Goal: Contribute content: Contribute content

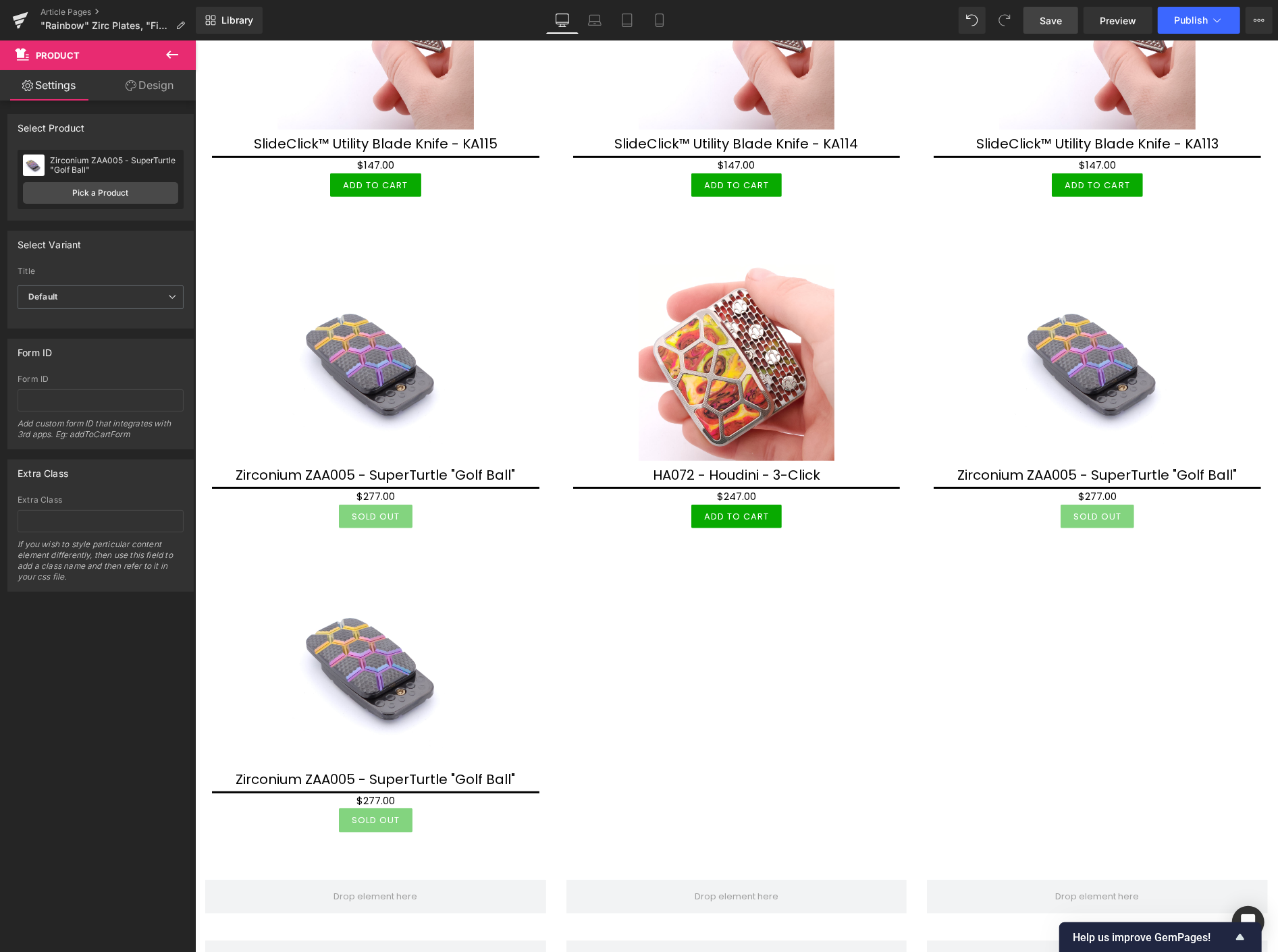
click at [1052, 24] on span "Save" at bounding box center [1050, 20] width 23 height 14
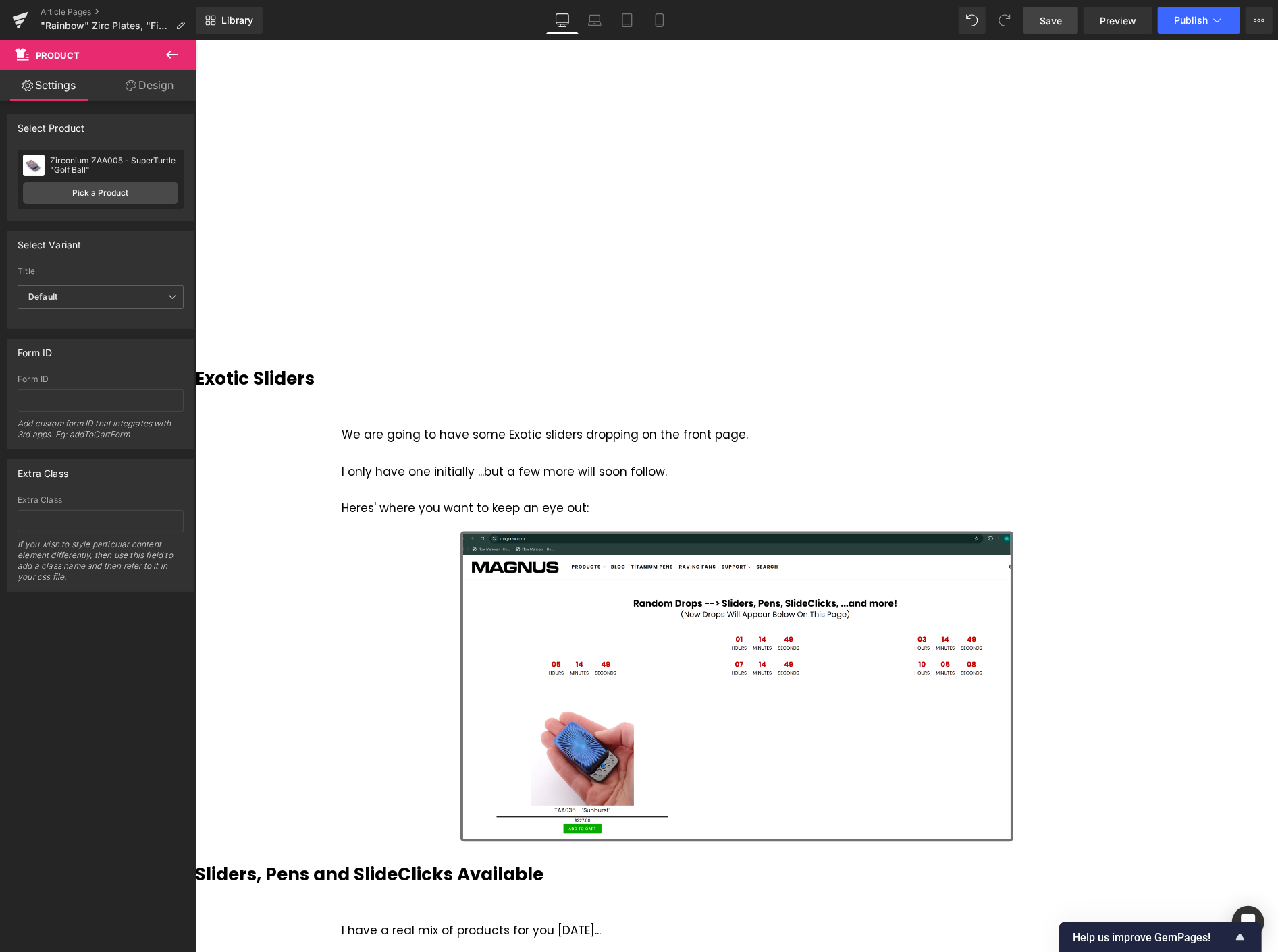
scroll to position [1874, 0]
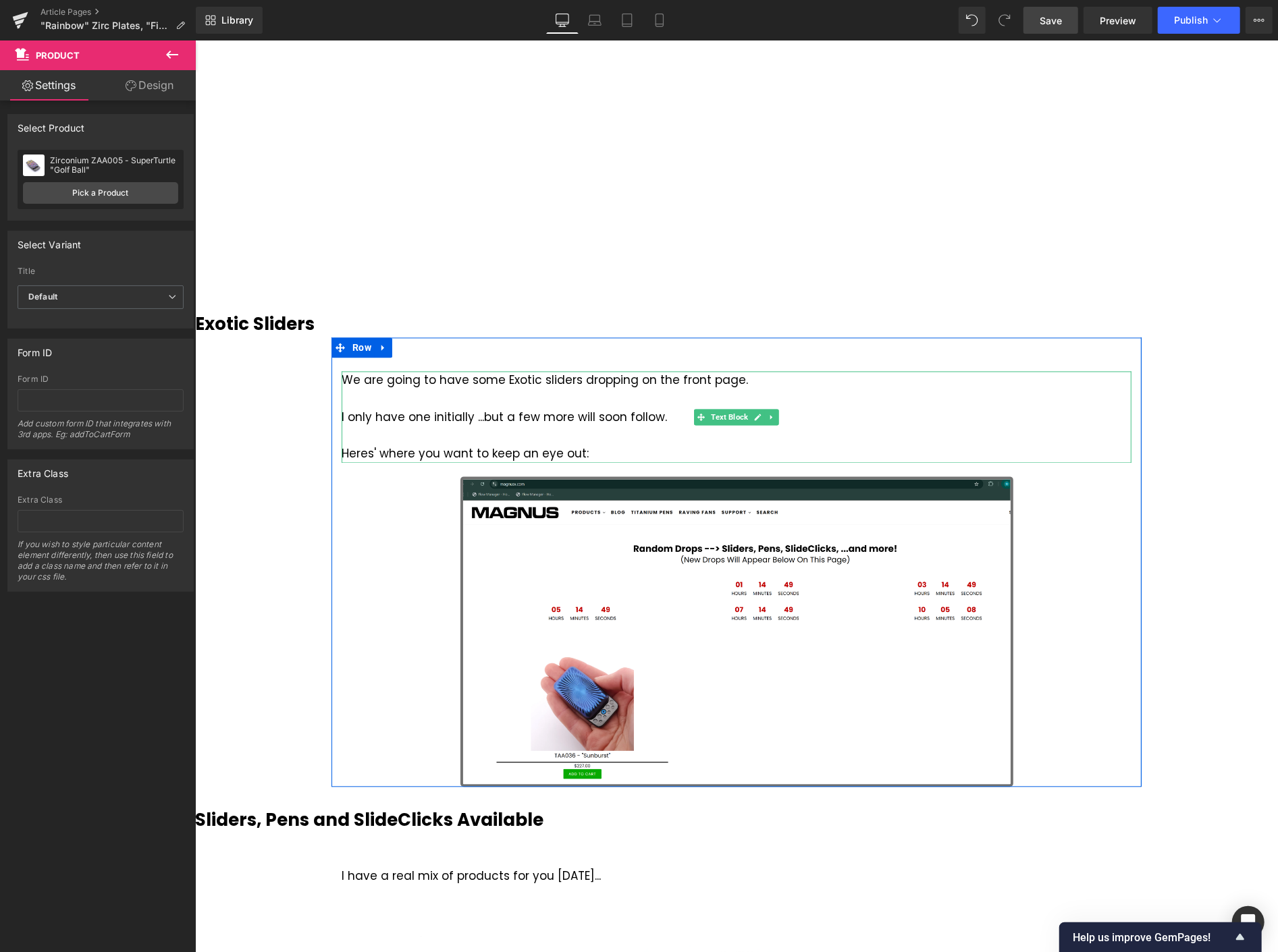
click at [497, 392] on div "We are going to have some Exotic sliders dropping on the front page. I only hav…" at bounding box center [736, 417] width 789 height 92
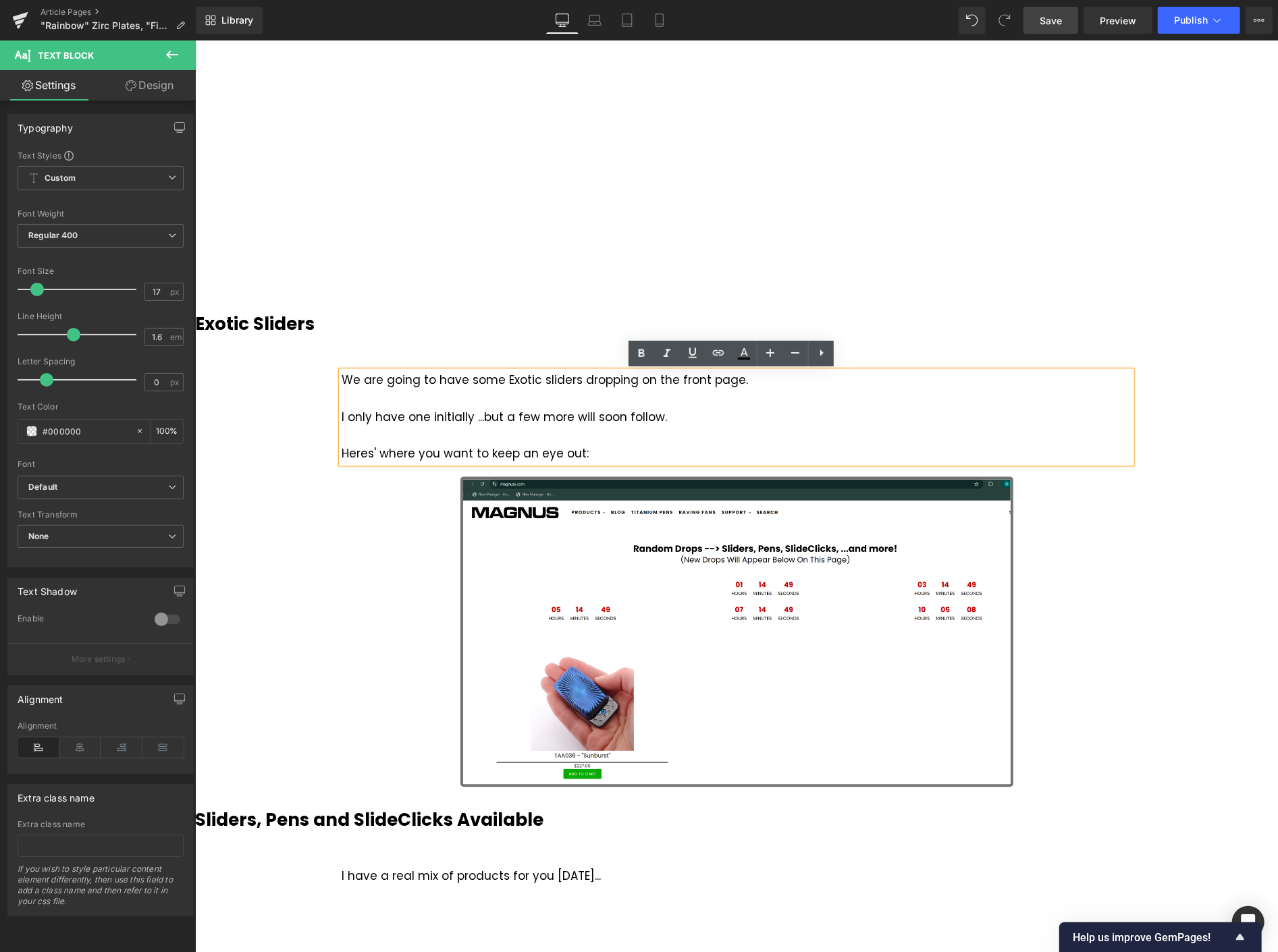
click at [1173, 422] on div "New Zirconium Plate Style Heading Image These are exactly the same as our usual…" at bounding box center [735, 863] width 1082 height 5240
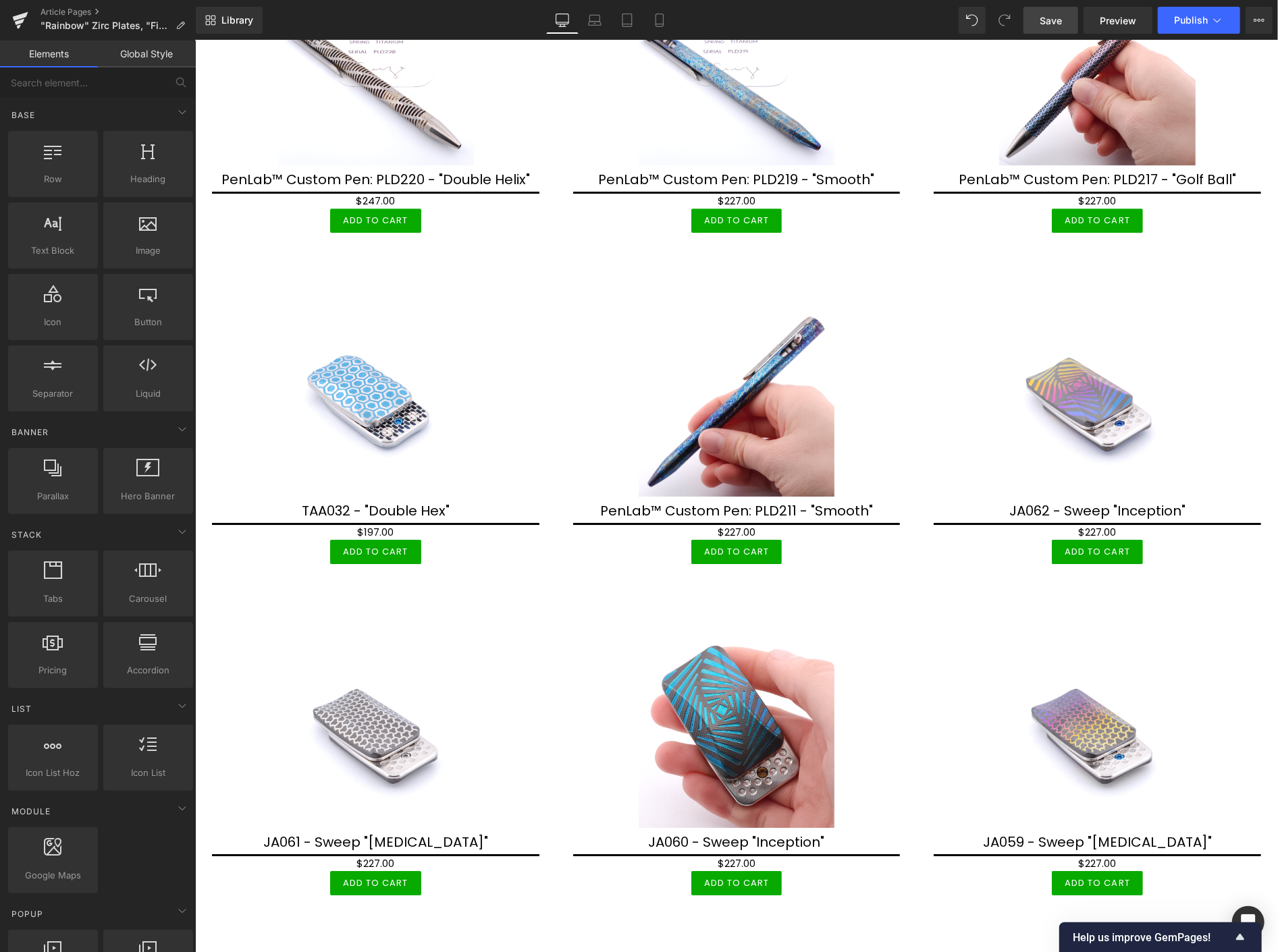
scroll to position [3149, 0]
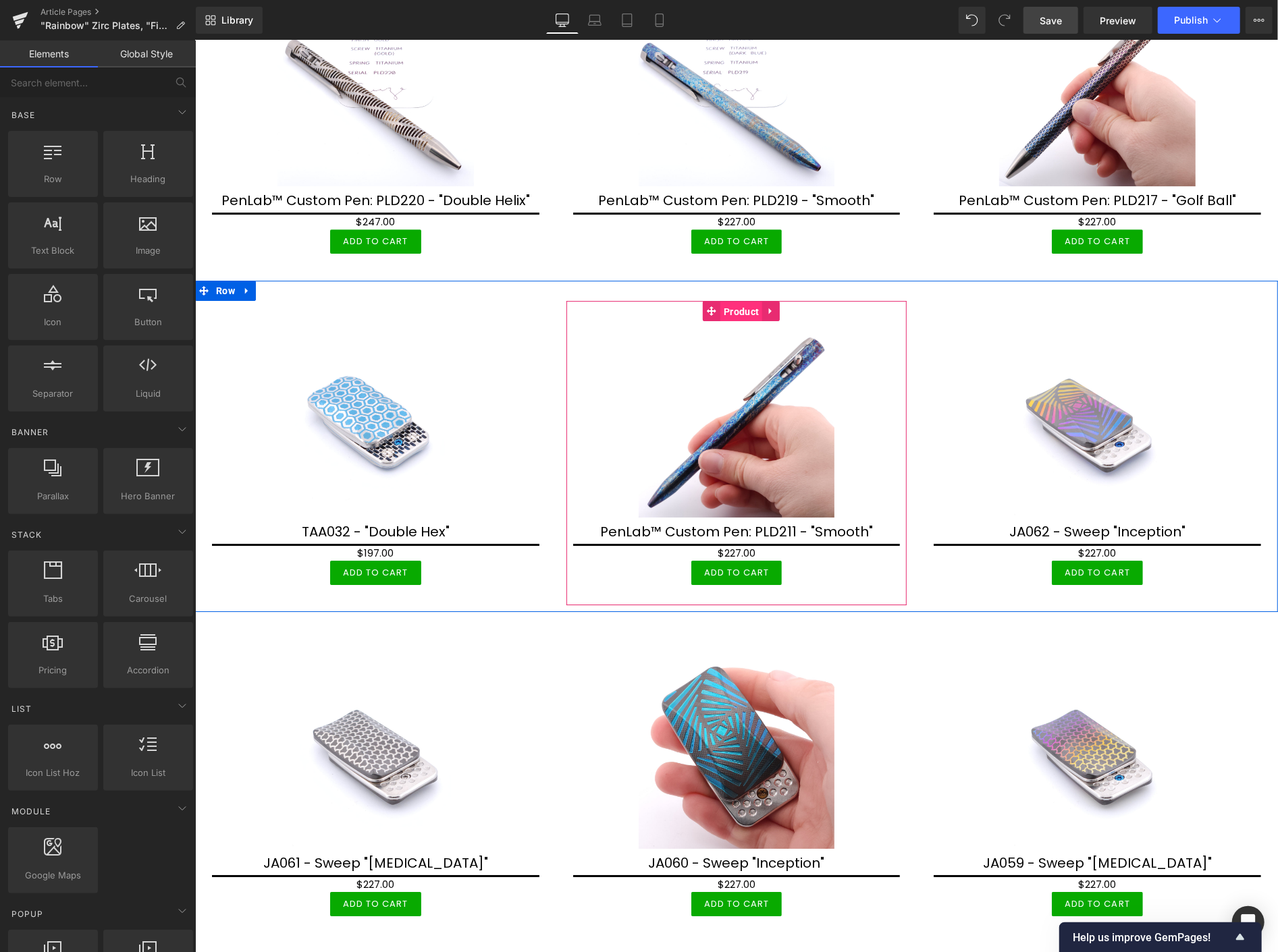
click at [730, 301] on span "Product" at bounding box center [741, 311] width 42 height 20
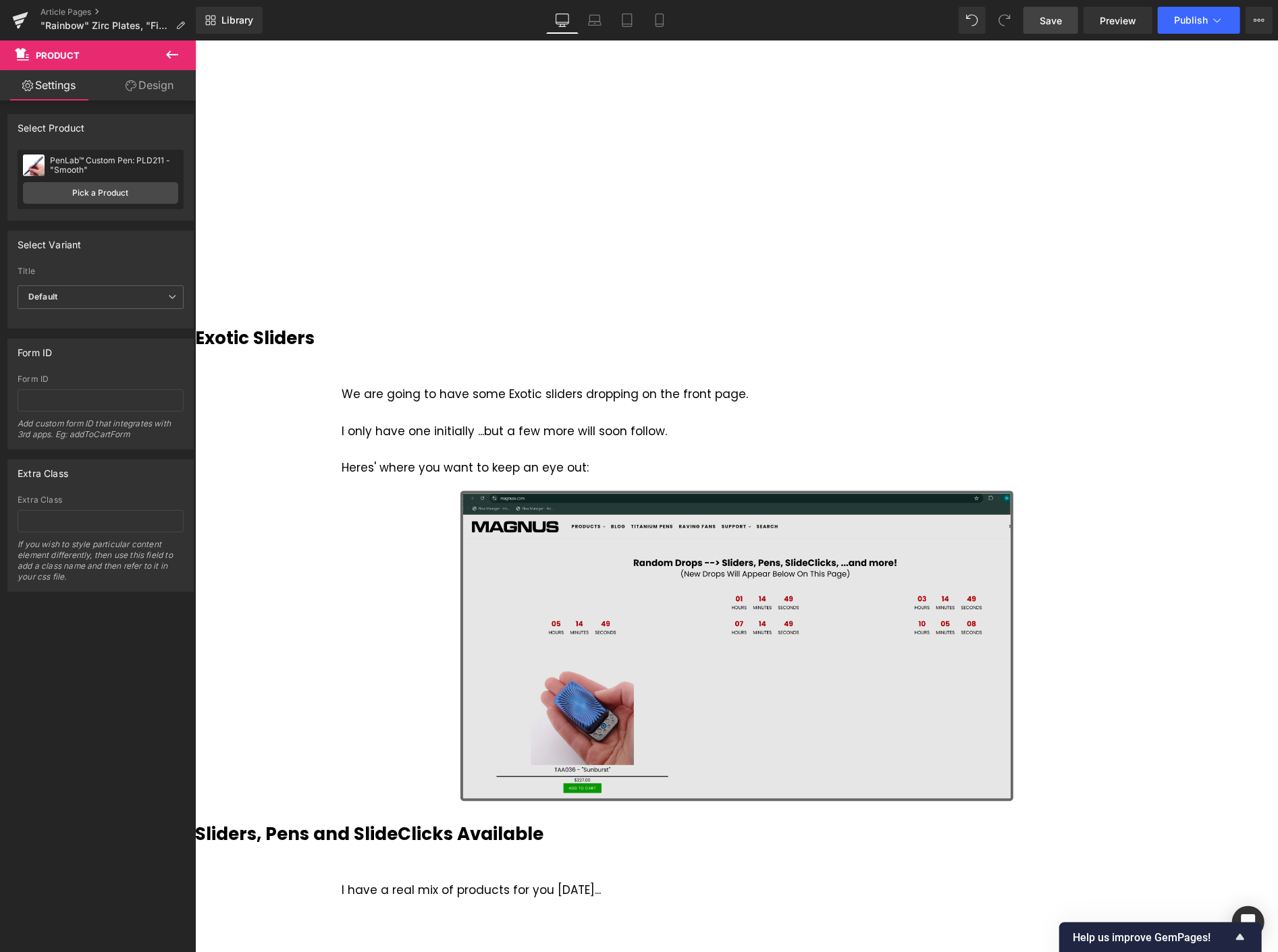
scroll to position [1949, 0]
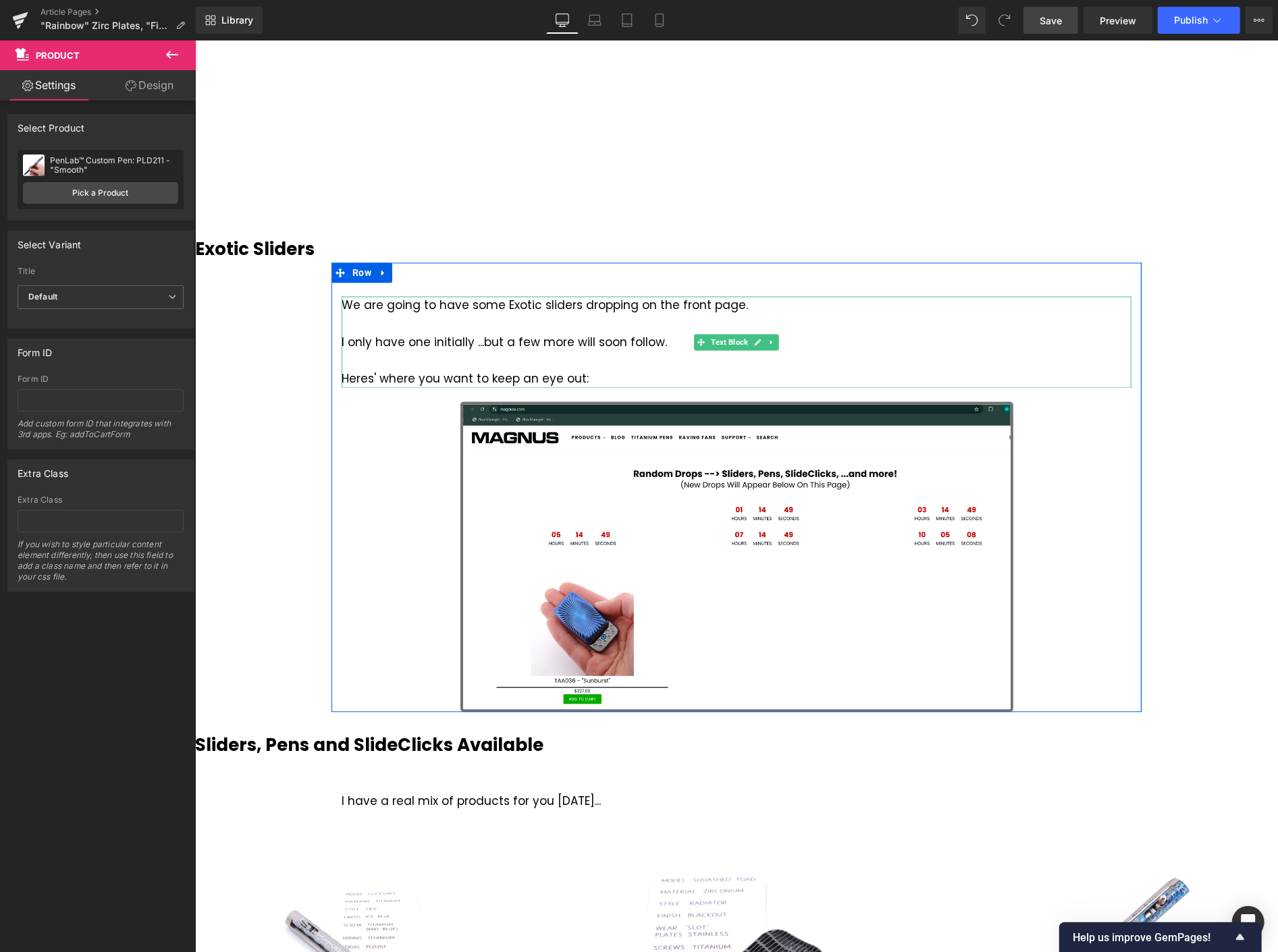
click at [516, 338] on div "We are going to have some Exotic sliders dropping on the front page. I only hav…" at bounding box center [736, 342] width 789 height 92
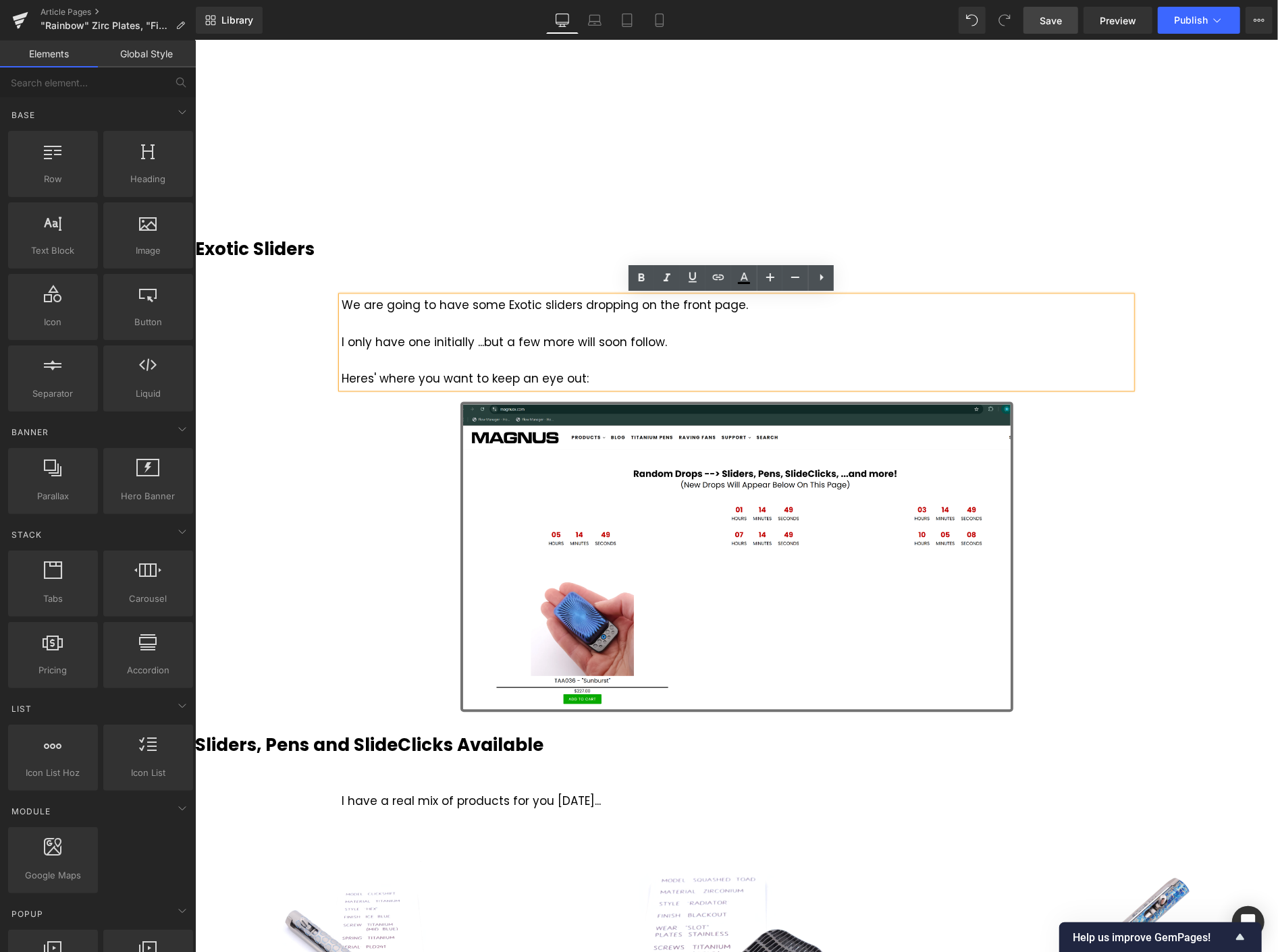
click at [1191, 362] on div "New Zirconium Plate Style Heading Image These are exactly the same as our usual…" at bounding box center [735, 788] width 1082 height 5240
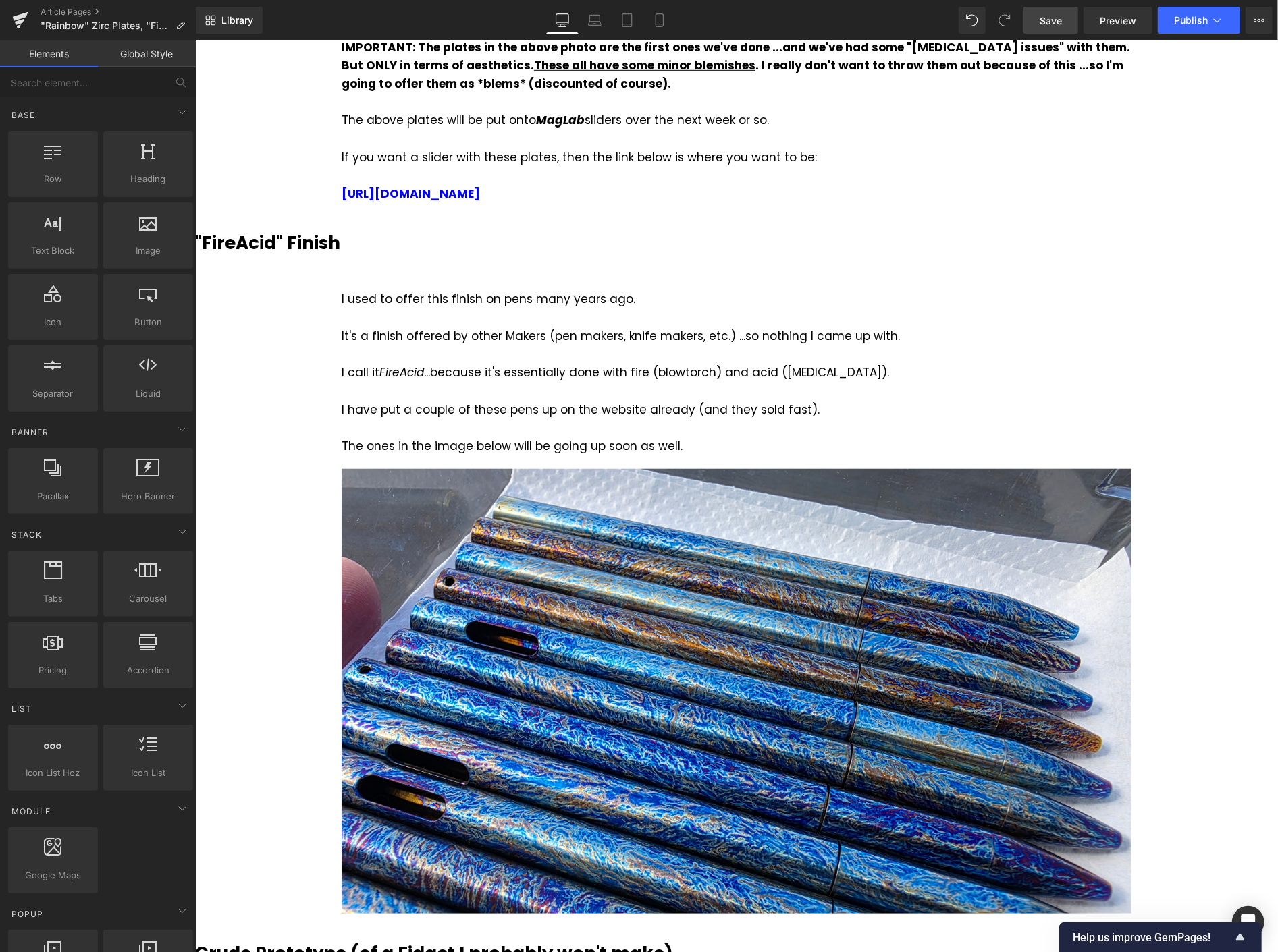
scroll to position [675, 0]
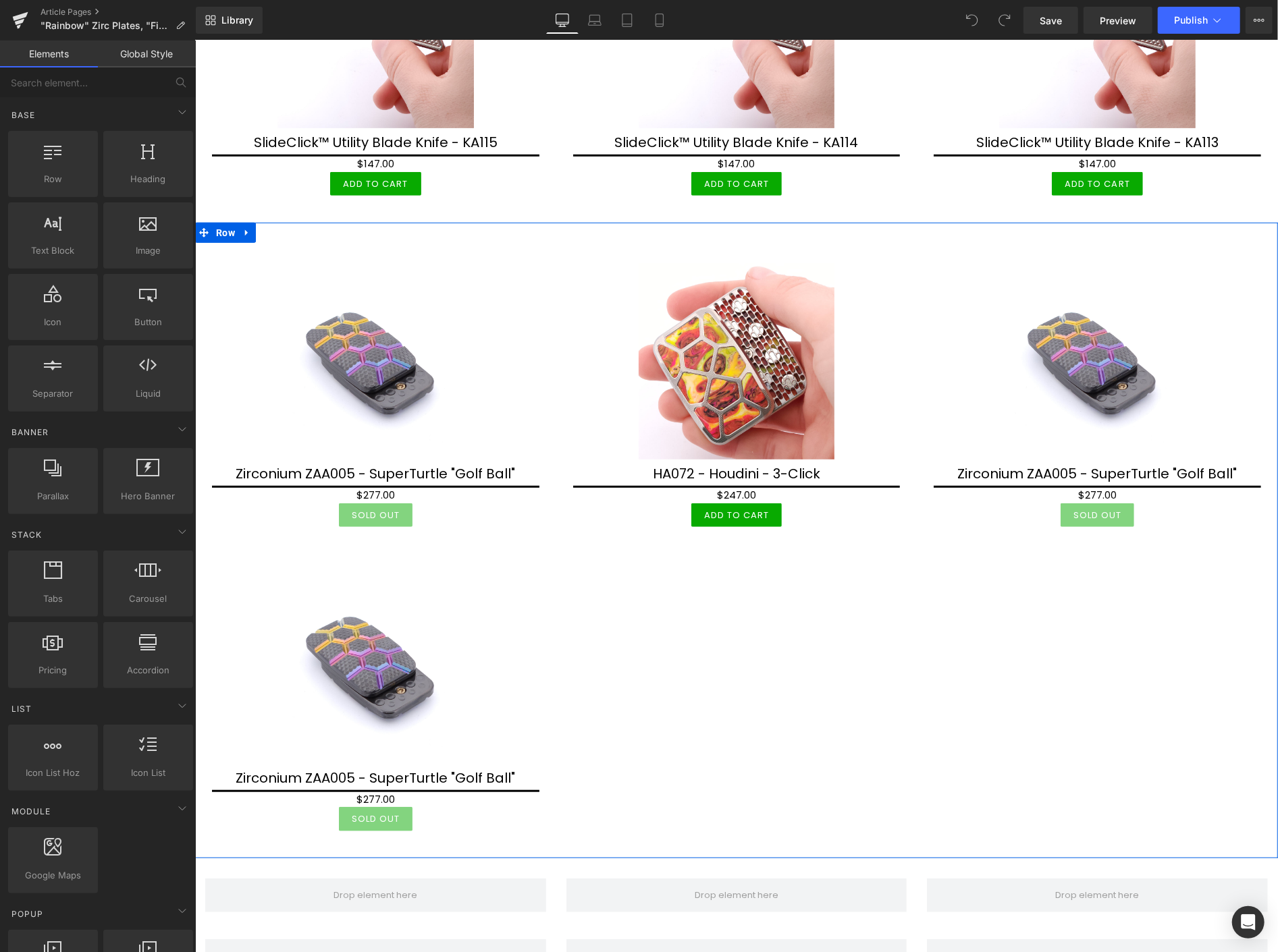
scroll to position [4198, 0]
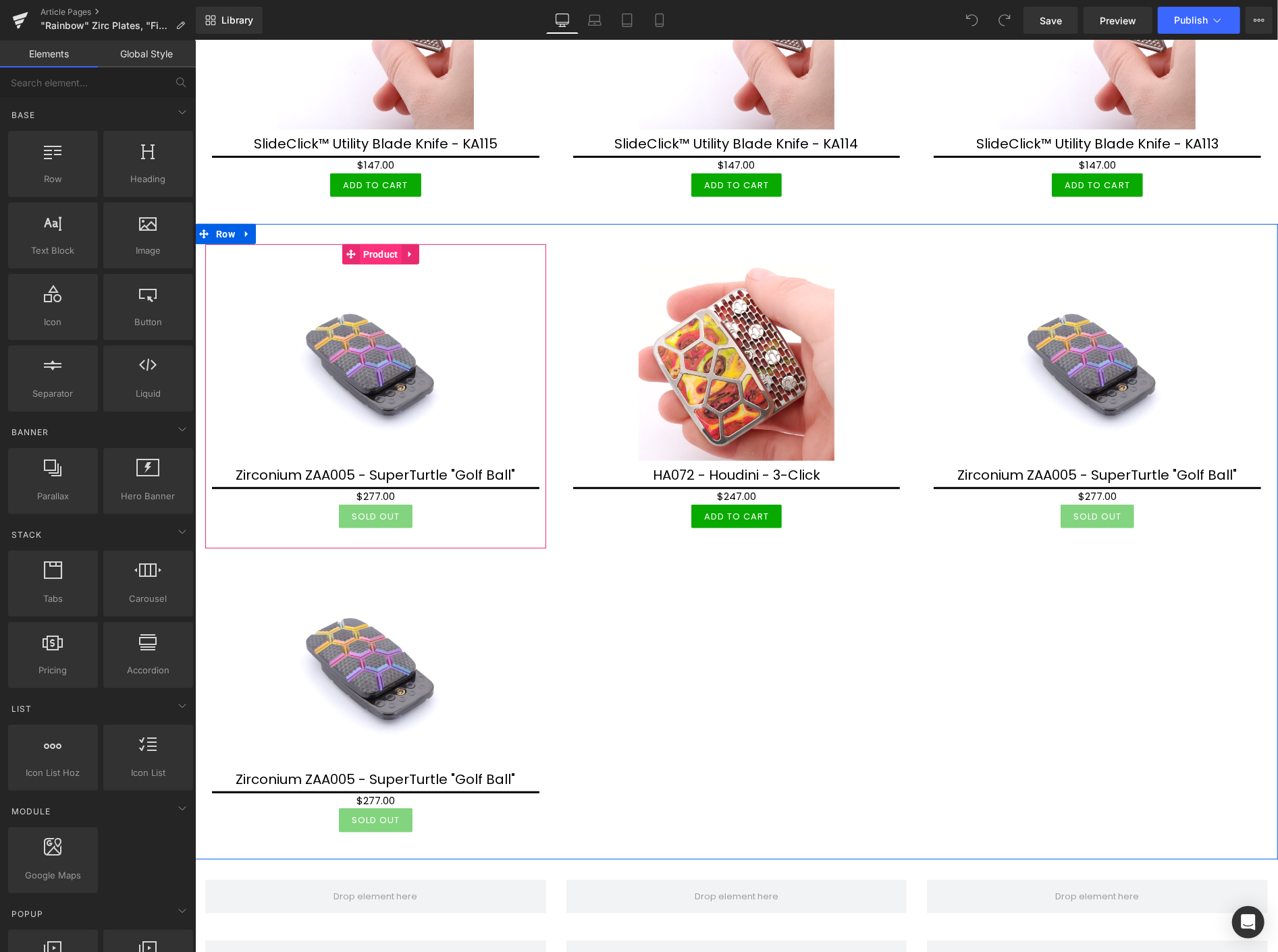
click at [382, 243] on span "Product" at bounding box center [380, 254] width 42 height 20
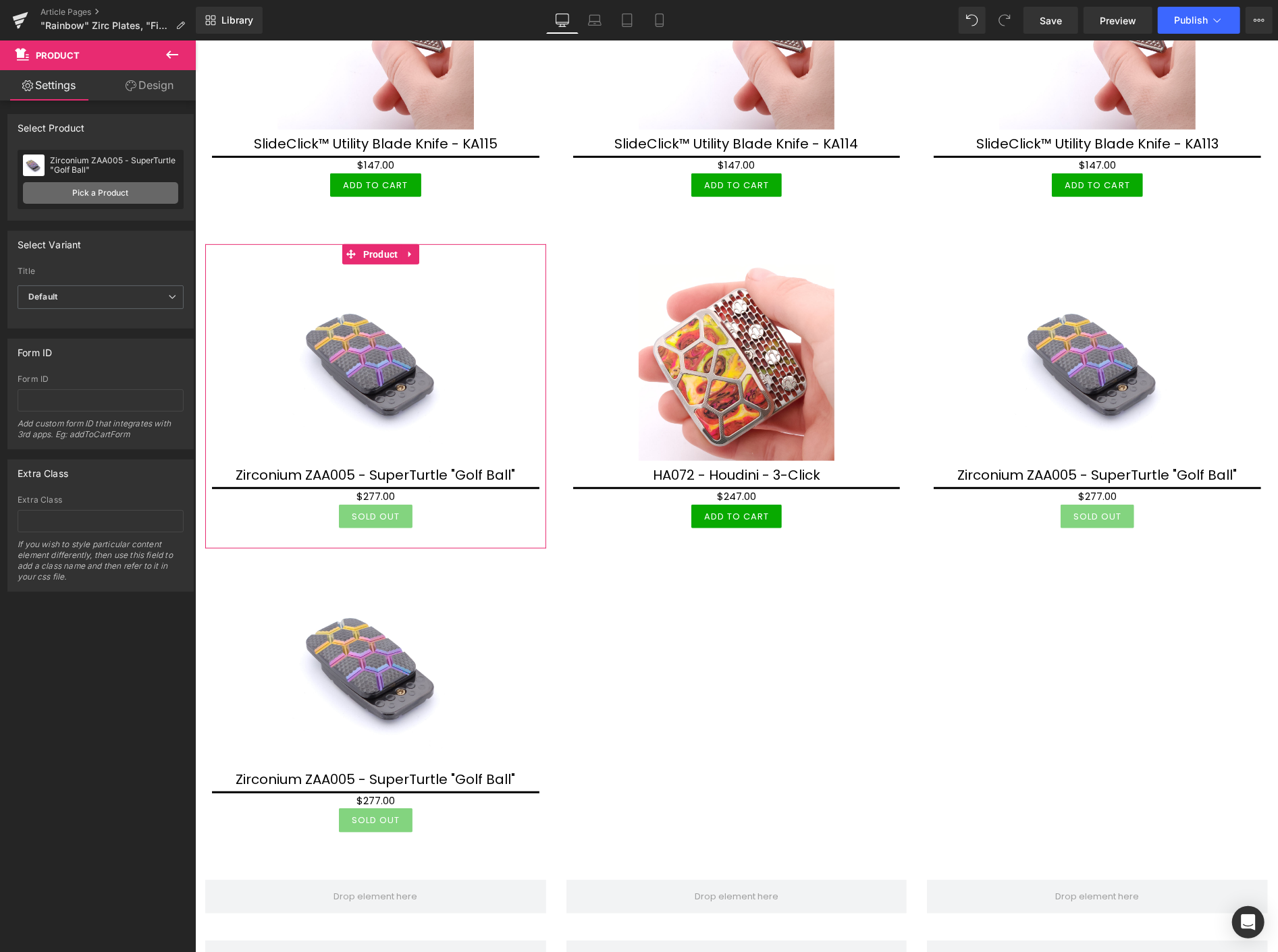
click at [150, 187] on link "Pick a Product" at bounding box center [101, 193] width 156 height 22
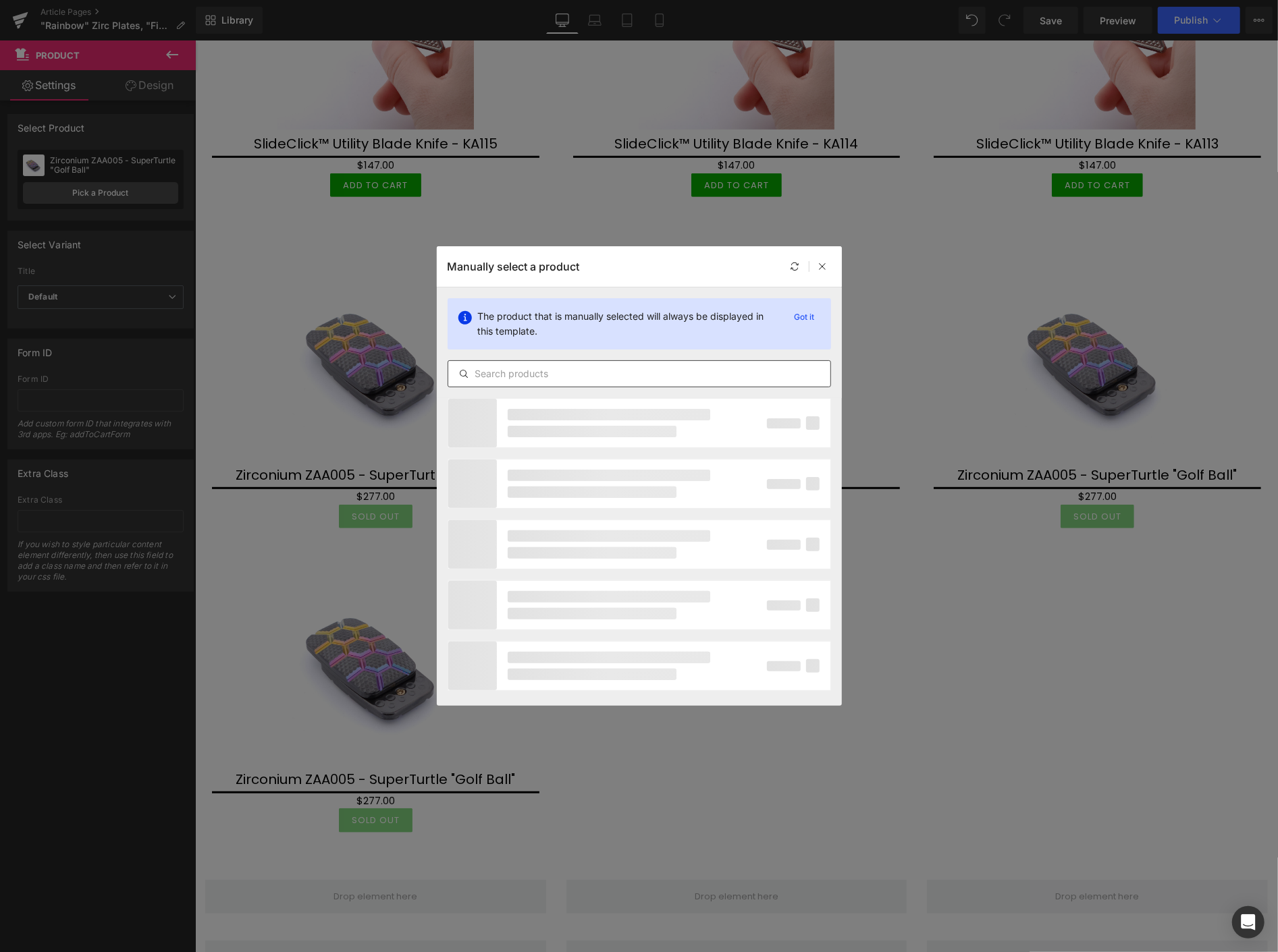
click at [632, 370] on input "text" at bounding box center [640, 374] width 382 height 16
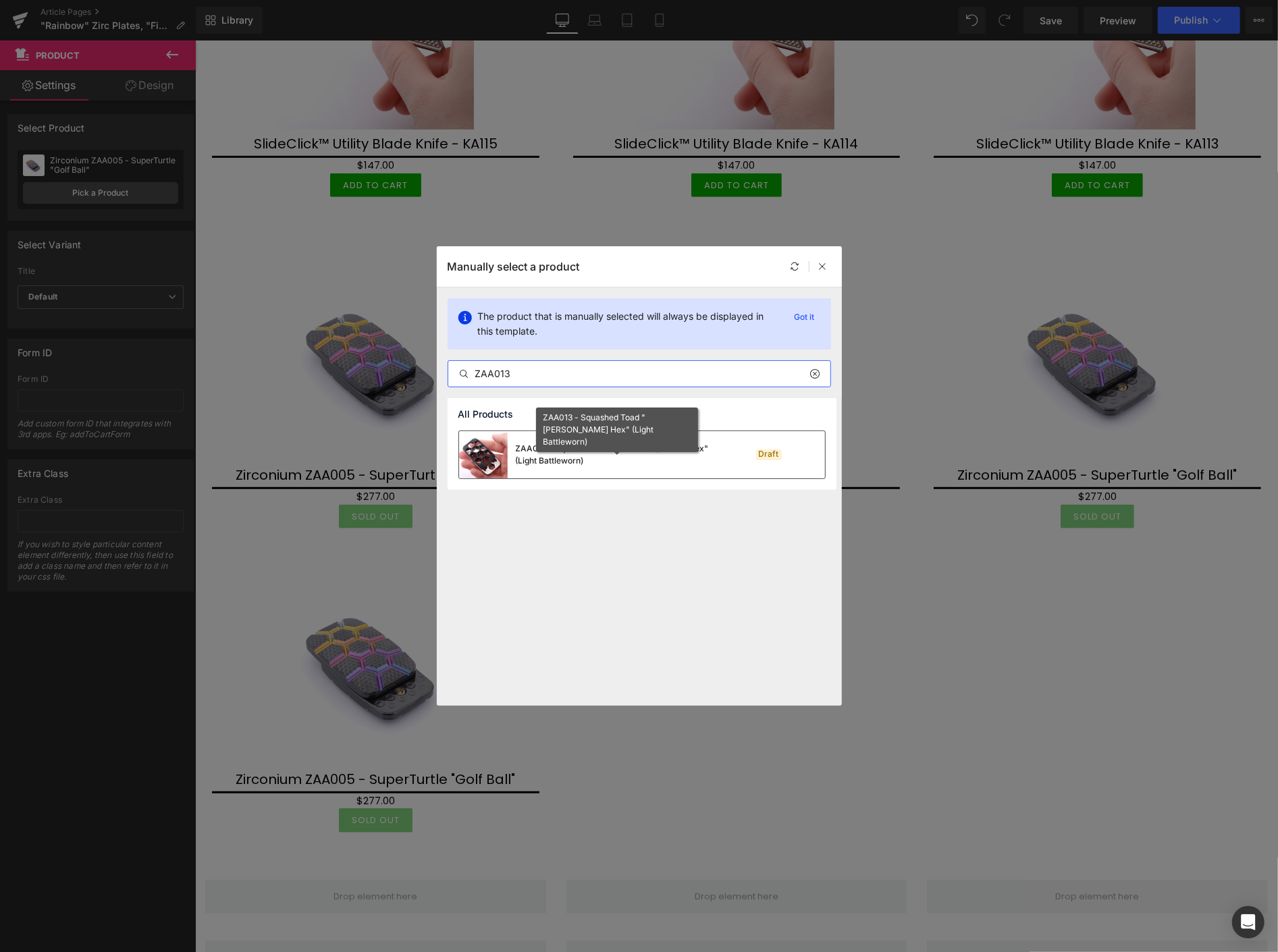
type input "ZAA013"
drag, startPoint x: 566, startPoint y: 449, endPoint x: 371, endPoint y: 408, distance: 199.3
click at [566, 449] on div "ZAA013 - Squashed Toad "Skelly Hex" (Light Battleworn)" at bounding box center [616, 454] width 203 height 24
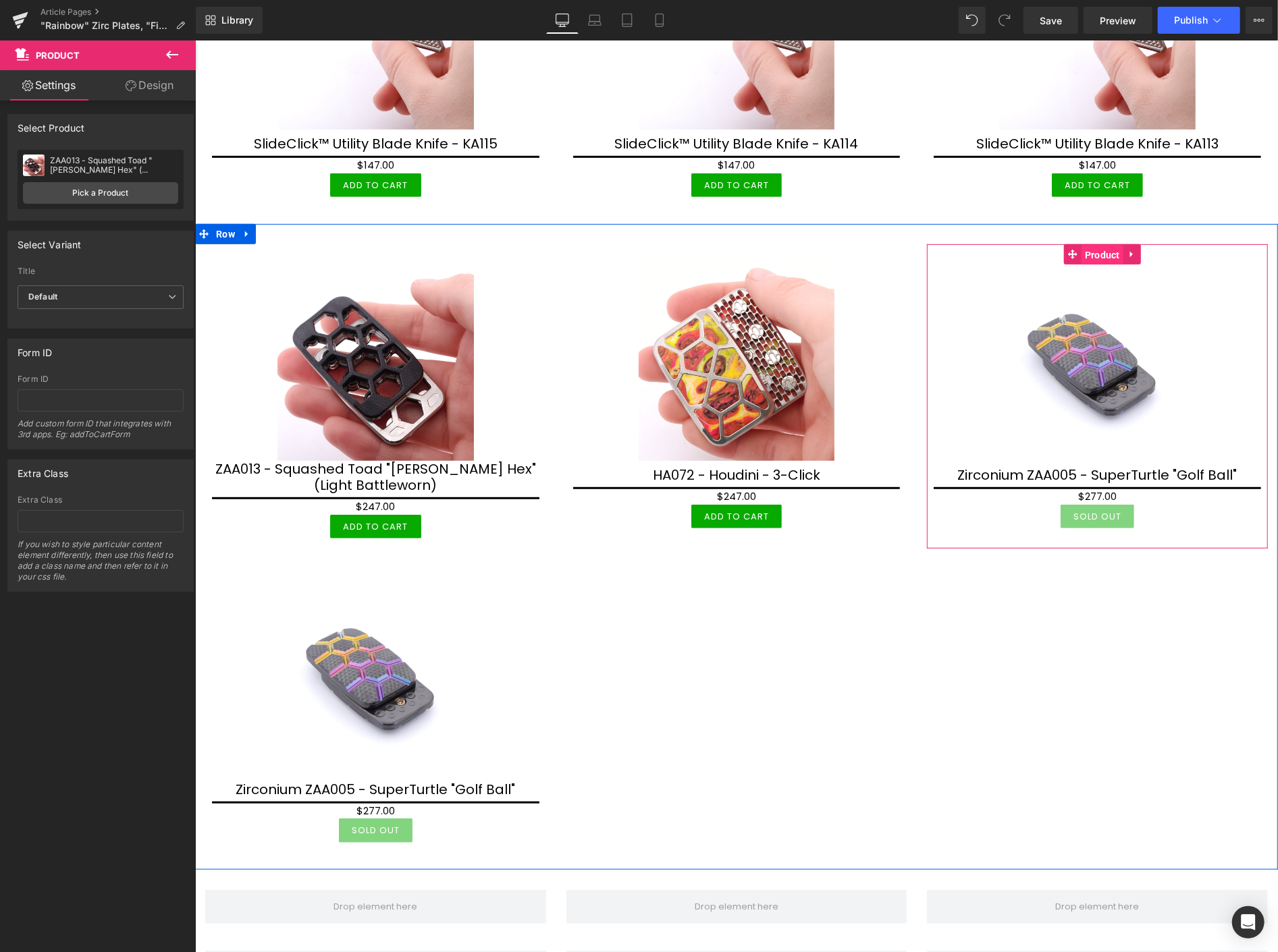
click at [1083, 244] on span "Product" at bounding box center [1102, 254] width 42 height 20
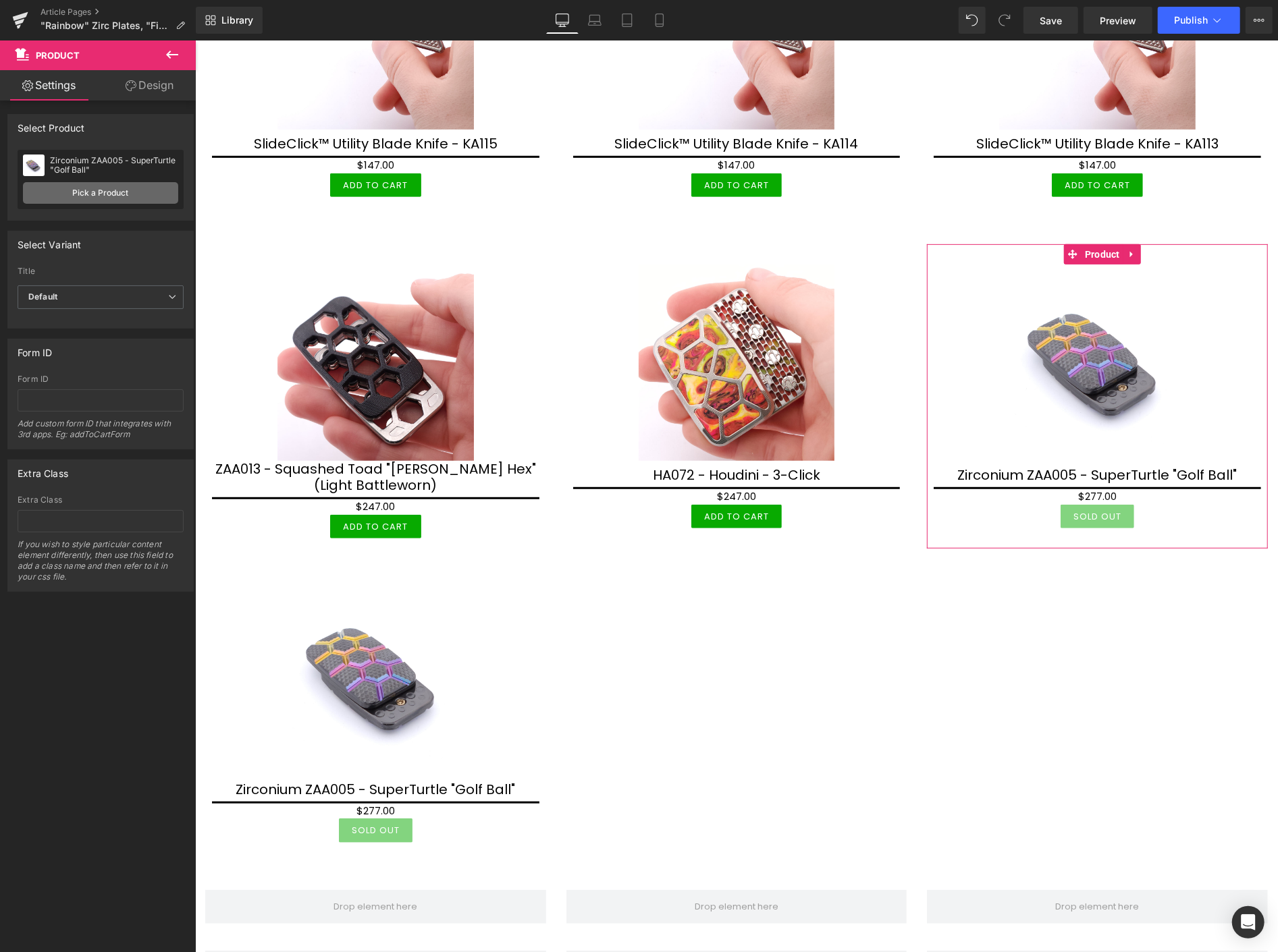
click at [115, 193] on link "Pick a Product" at bounding box center [101, 193] width 156 height 22
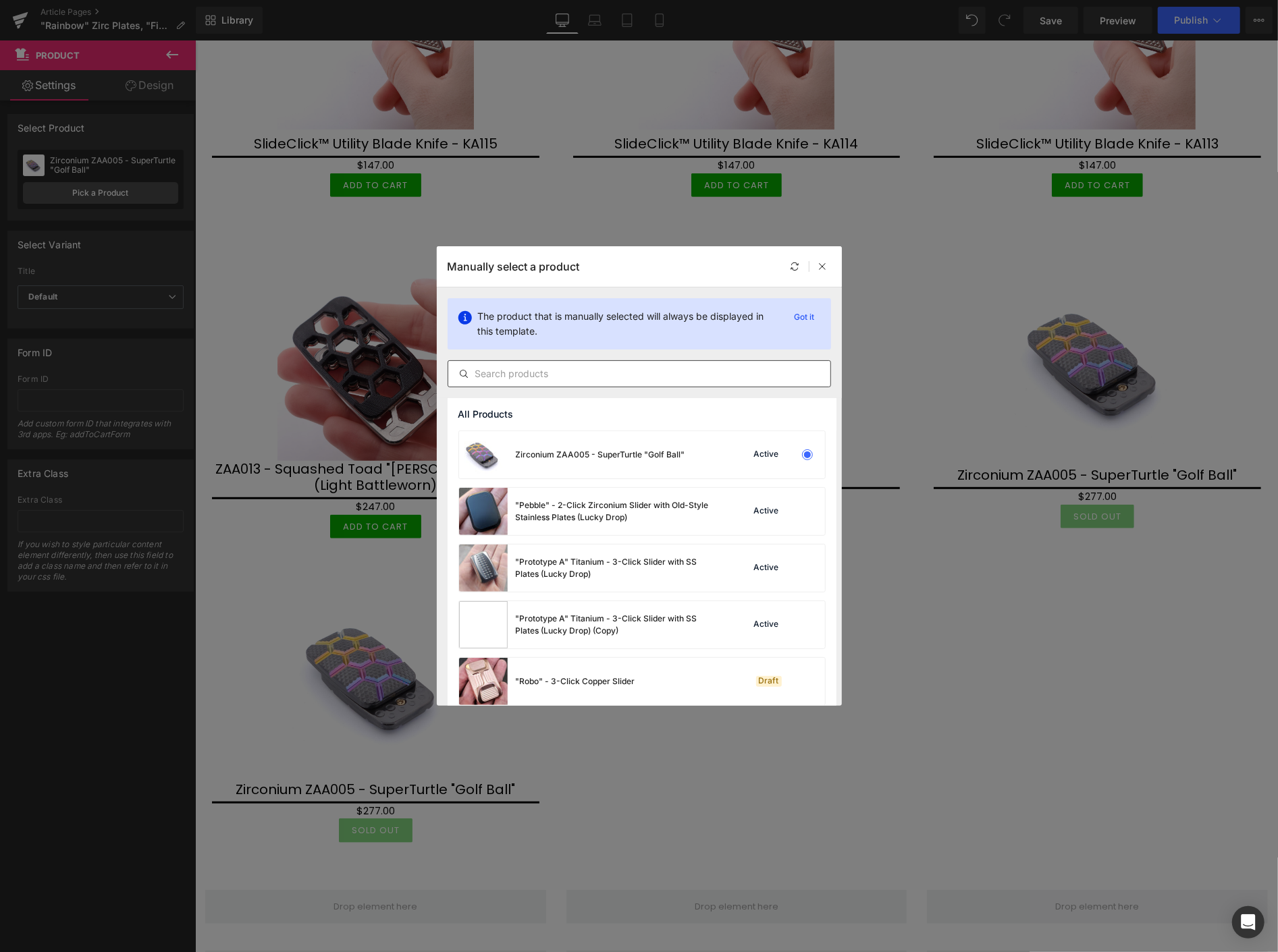
click at [630, 379] on input "text" at bounding box center [640, 374] width 382 height 16
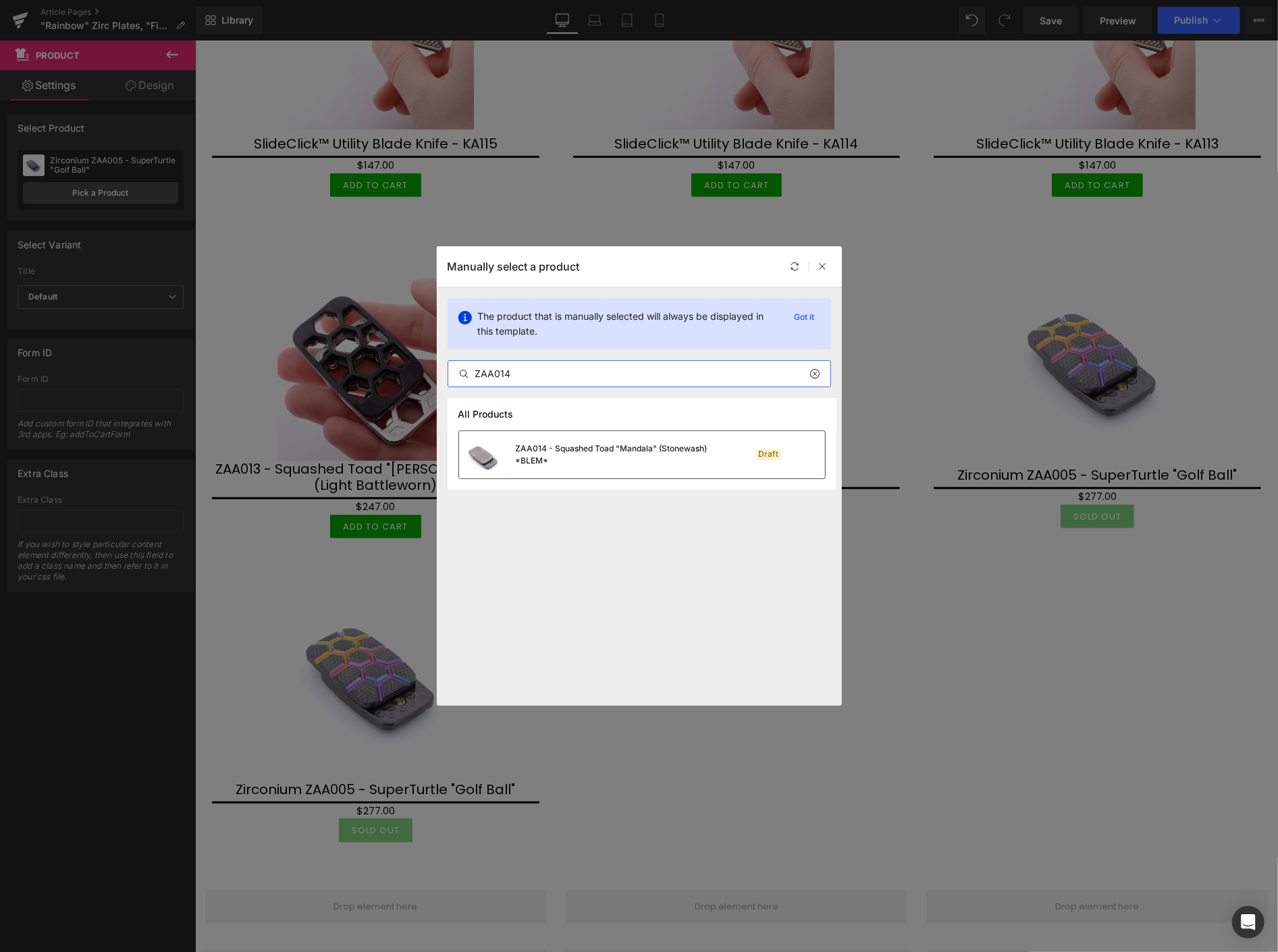
type input "ZAA014"
drag, startPoint x: 581, startPoint y: 451, endPoint x: 393, endPoint y: 416, distance: 191.2
click at [581, 451] on div "ZAA014 - Squashed Toad "Mandala" (Stonewash) *BLEM*" at bounding box center [616, 454] width 203 height 24
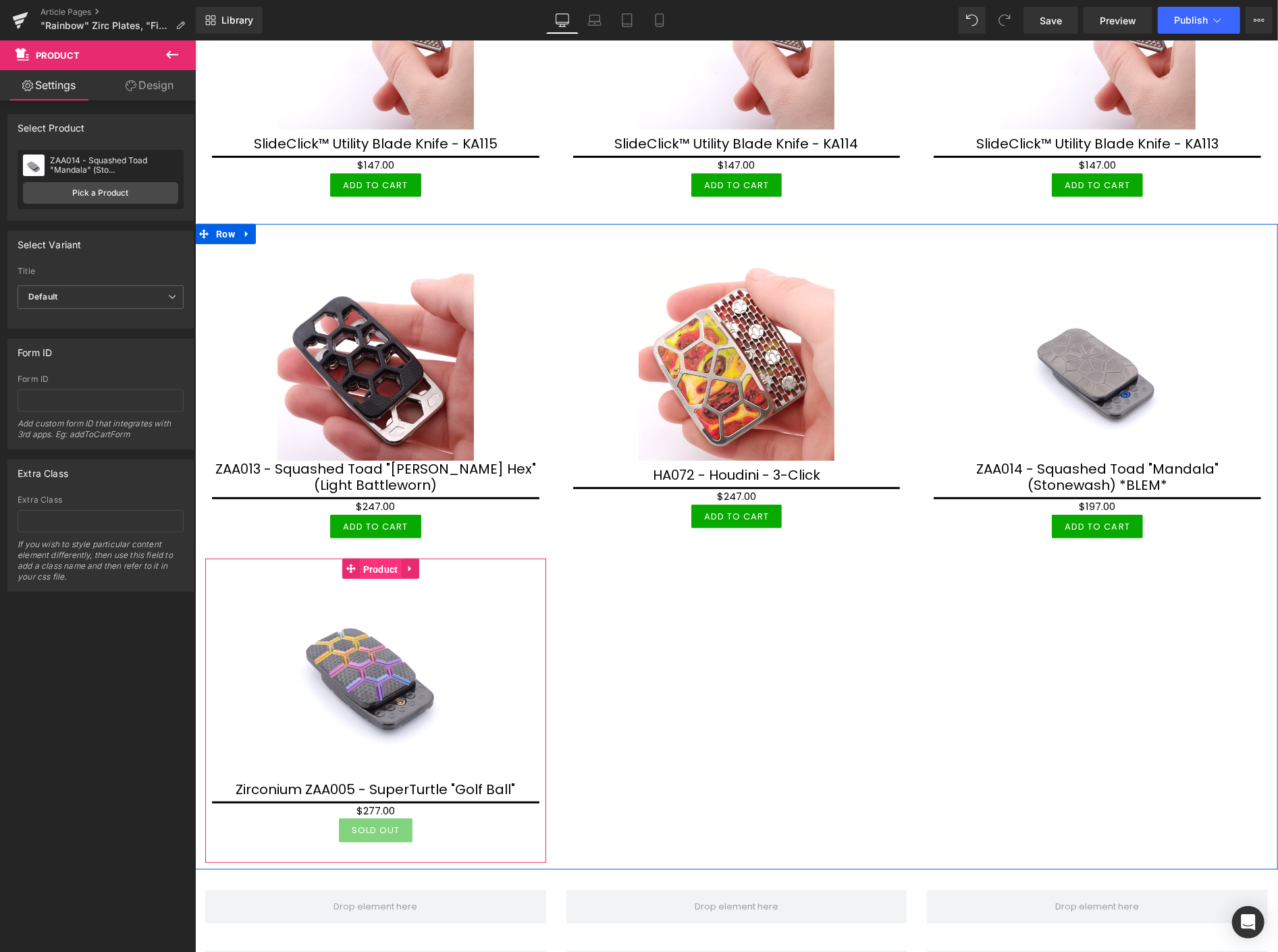
click at [382, 559] on span "Product" at bounding box center [380, 569] width 42 height 20
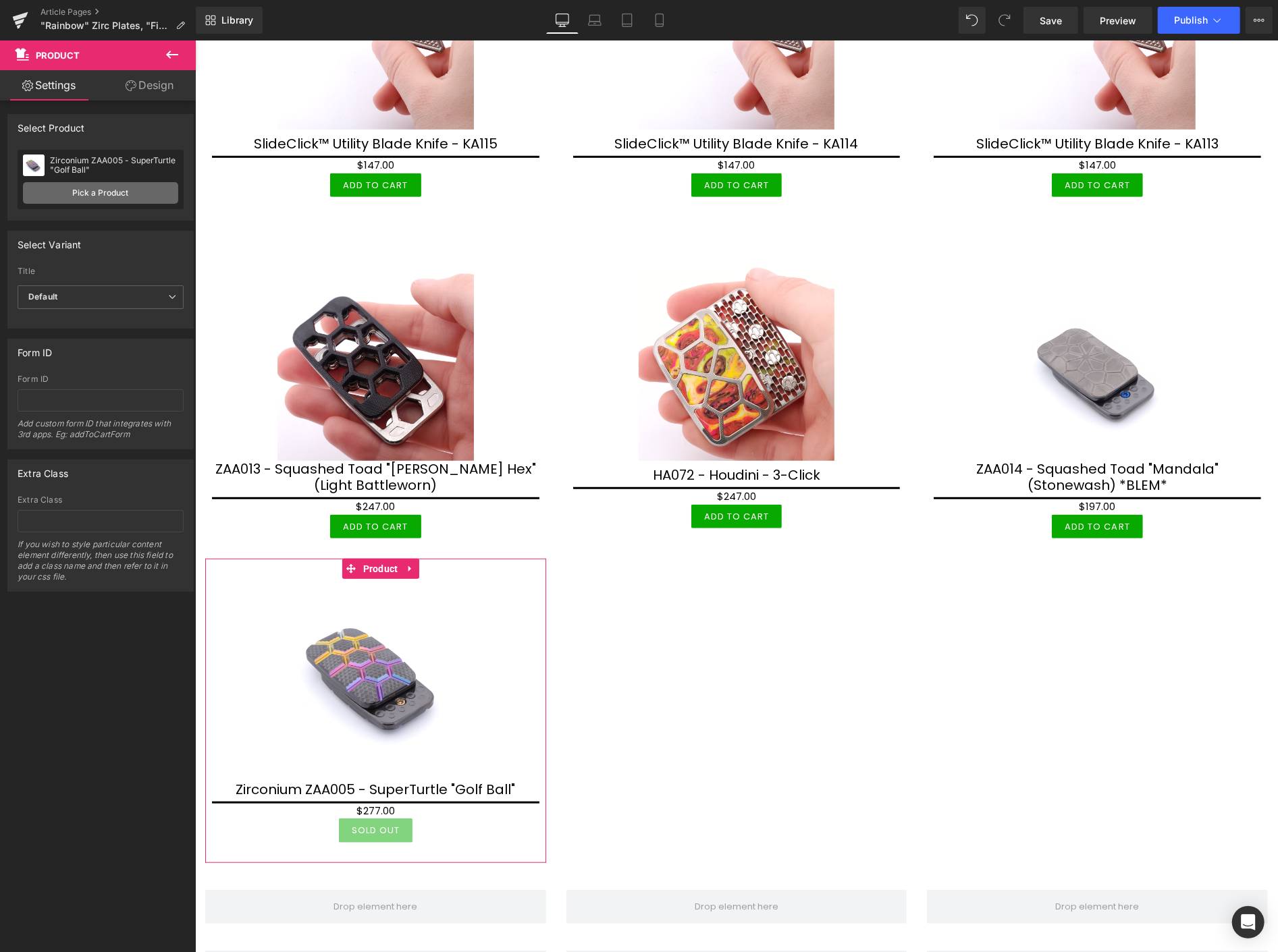
click at [154, 190] on link "Pick a Product" at bounding box center [101, 193] width 156 height 22
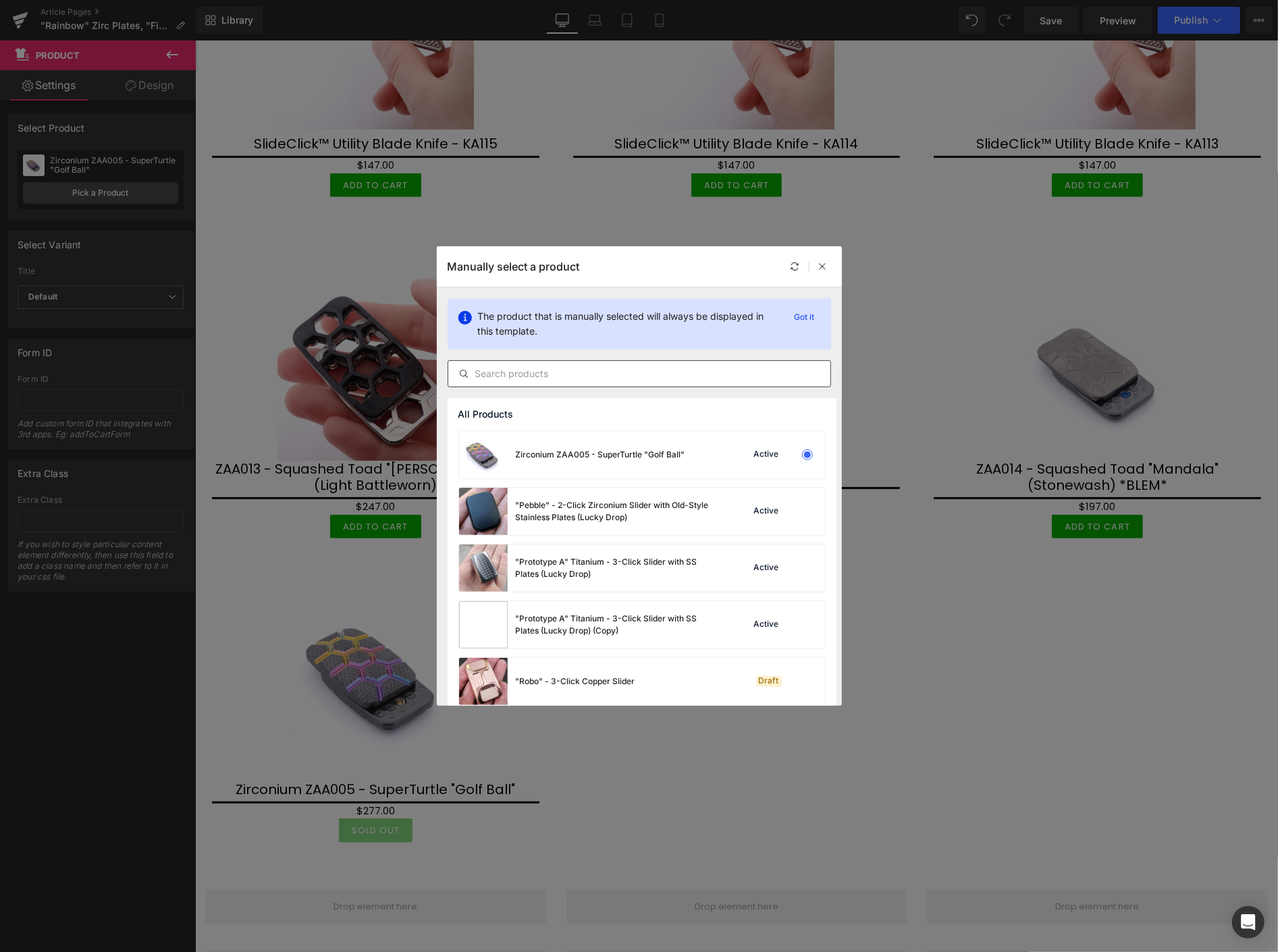
click at [516, 370] on input "text" at bounding box center [640, 374] width 382 height 16
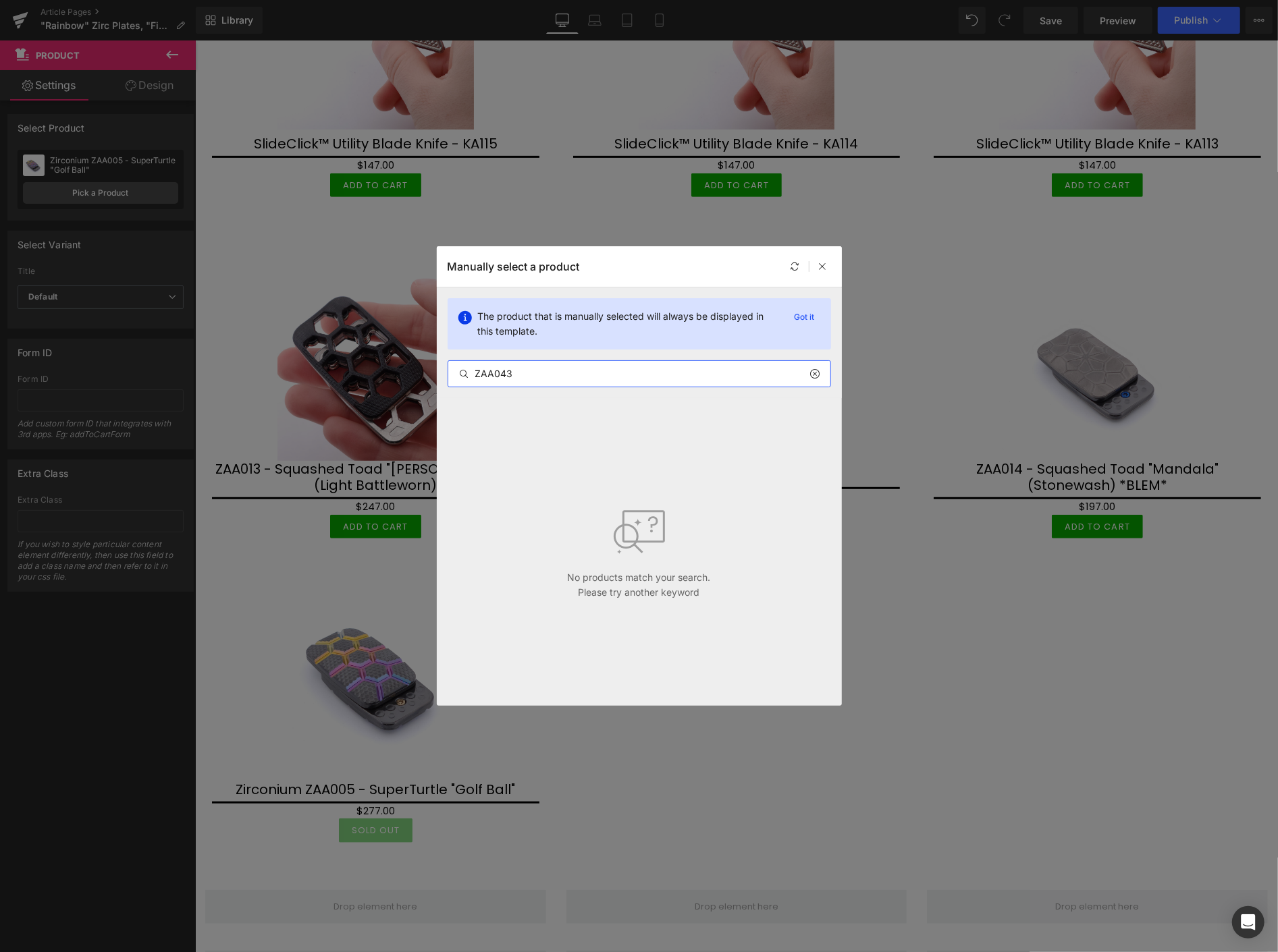
click at [479, 376] on input "ZAA043" at bounding box center [640, 374] width 382 height 16
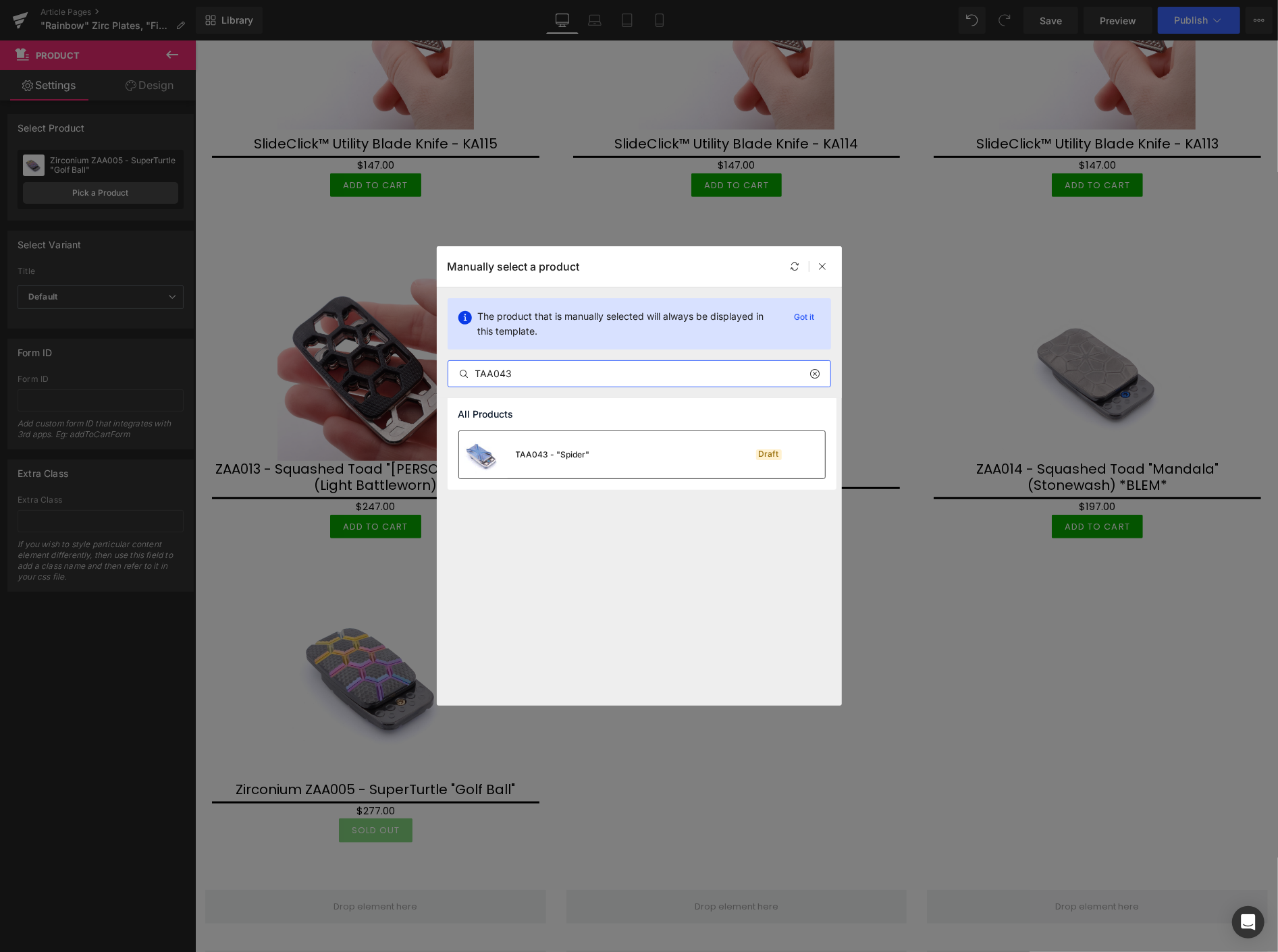
type input "TAA043"
click at [528, 453] on div "TAA043 - "Spider"" at bounding box center [552, 454] width 74 height 12
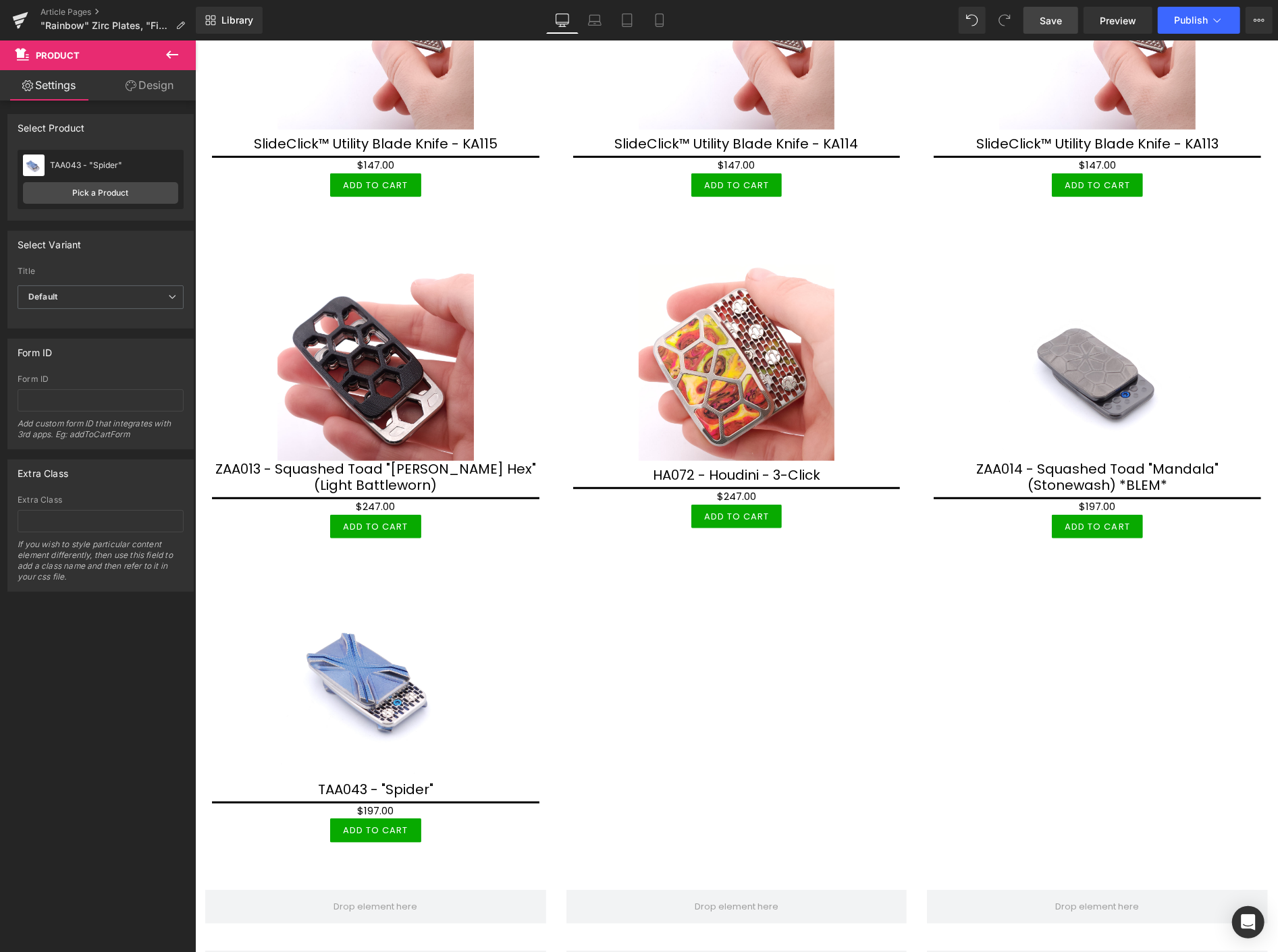
click at [1048, 21] on span "Save" at bounding box center [1050, 20] width 23 height 14
click at [1052, 23] on span "Save" at bounding box center [1050, 20] width 23 height 14
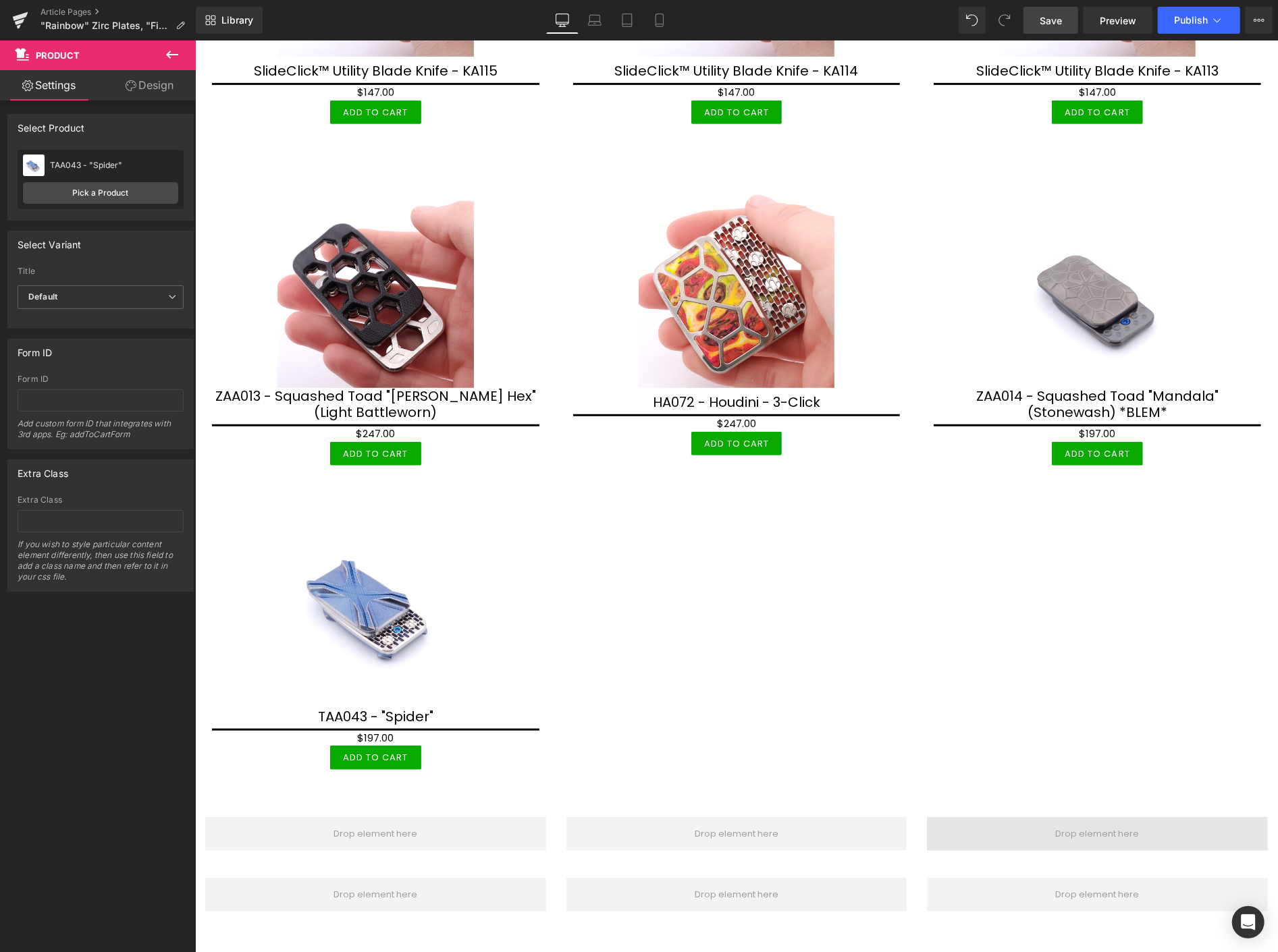
scroll to position [4274, 0]
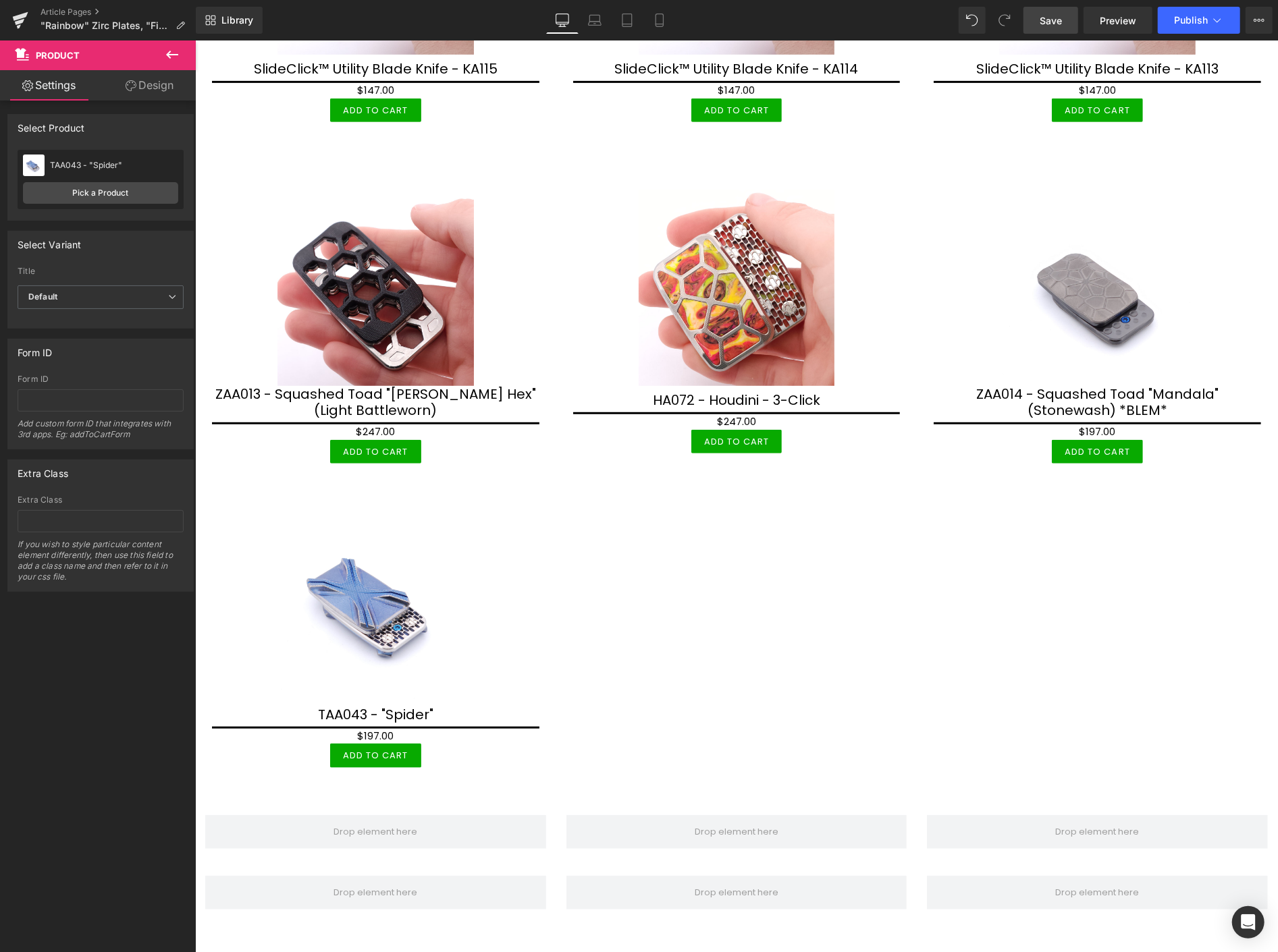
click at [1053, 21] on span "Save" at bounding box center [1050, 20] width 23 height 14
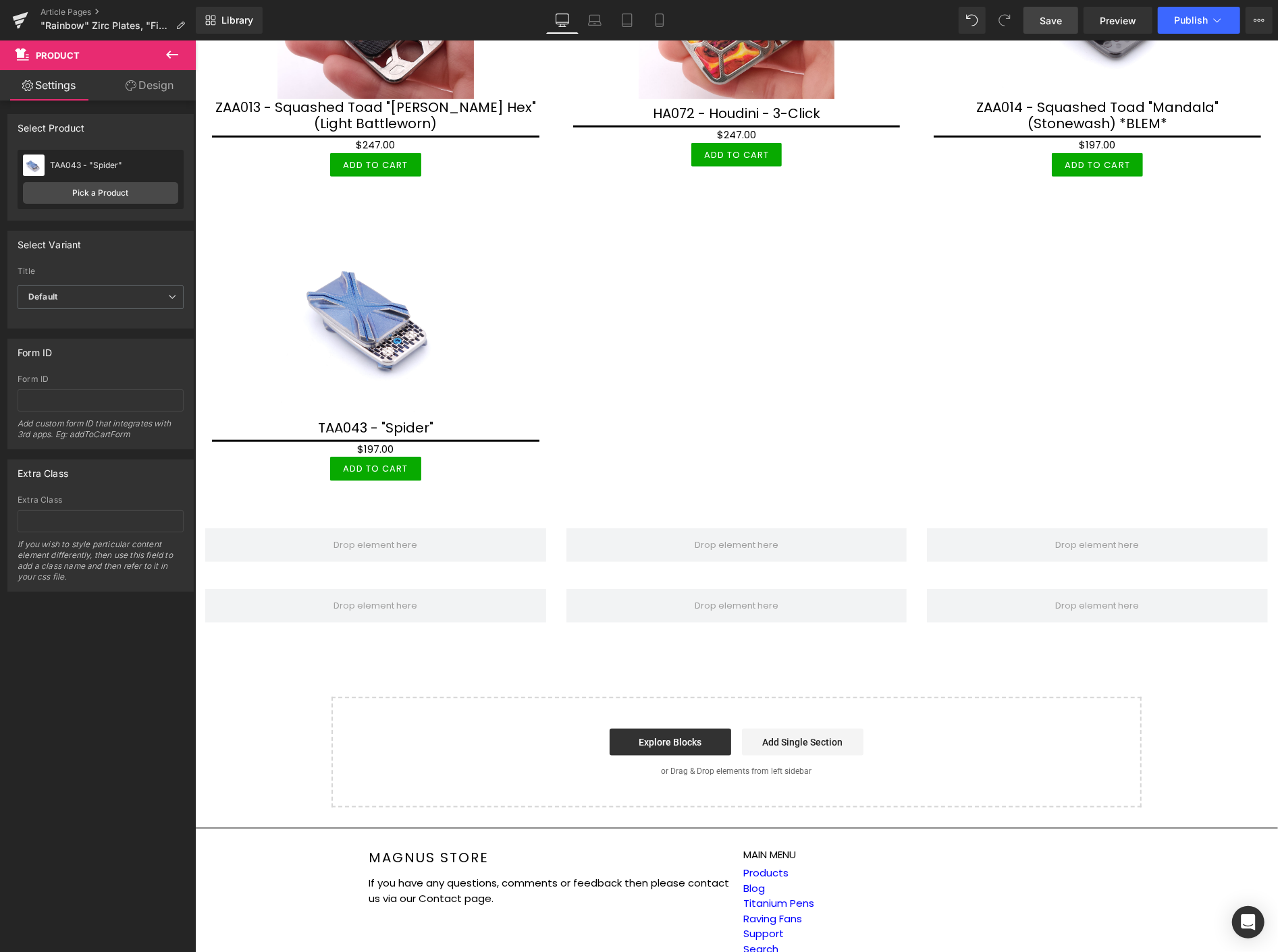
scroll to position [4573, 0]
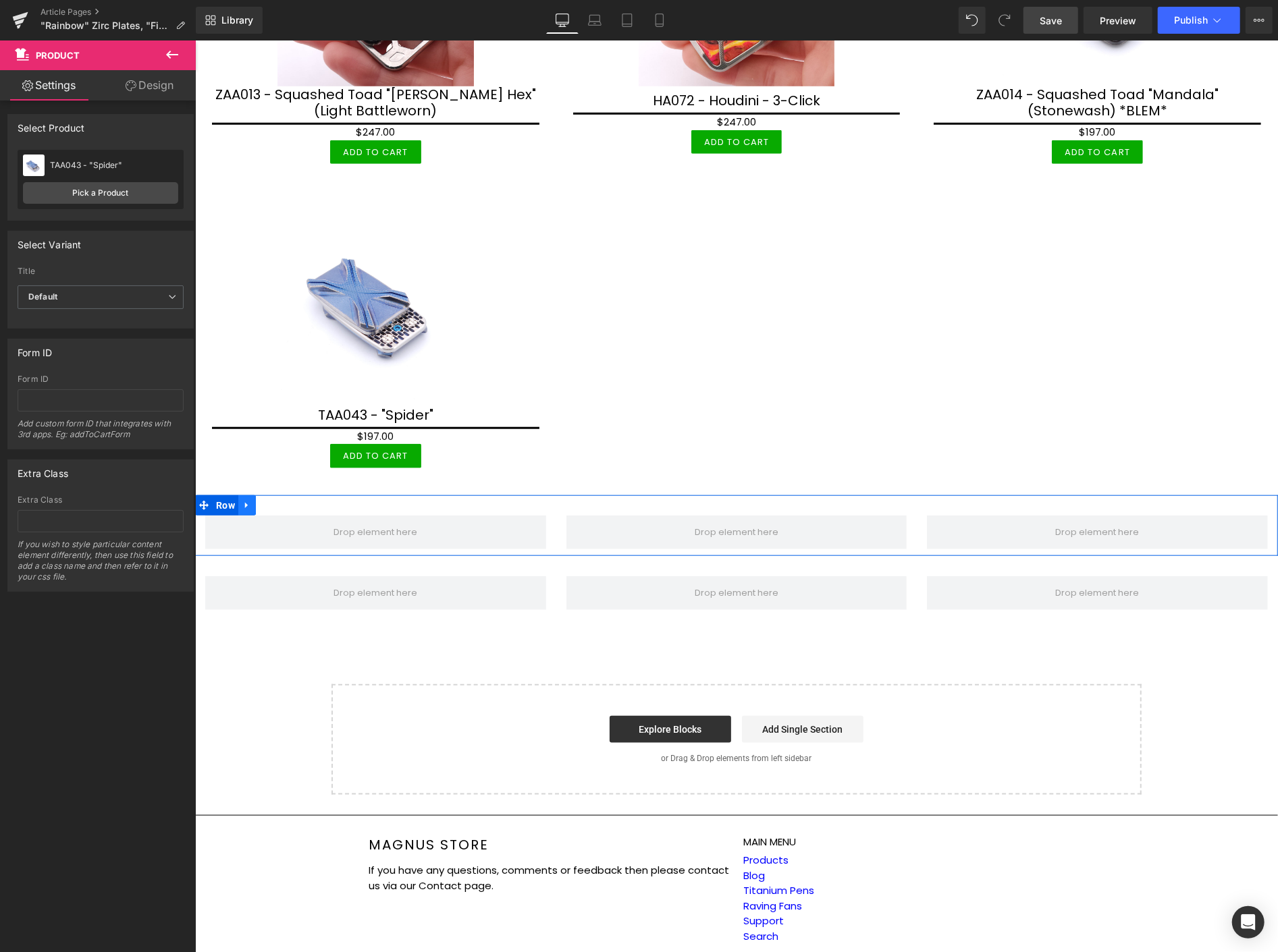
click at [246, 495] on link at bounding box center [246, 505] width 17 height 20
drag, startPoint x: 277, startPoint y: 480, endPoint x: 270, endPoint y: 477, distance: 7.6
click at [278, 499] on icon at bounding box center [281, 504] width 9 height 10
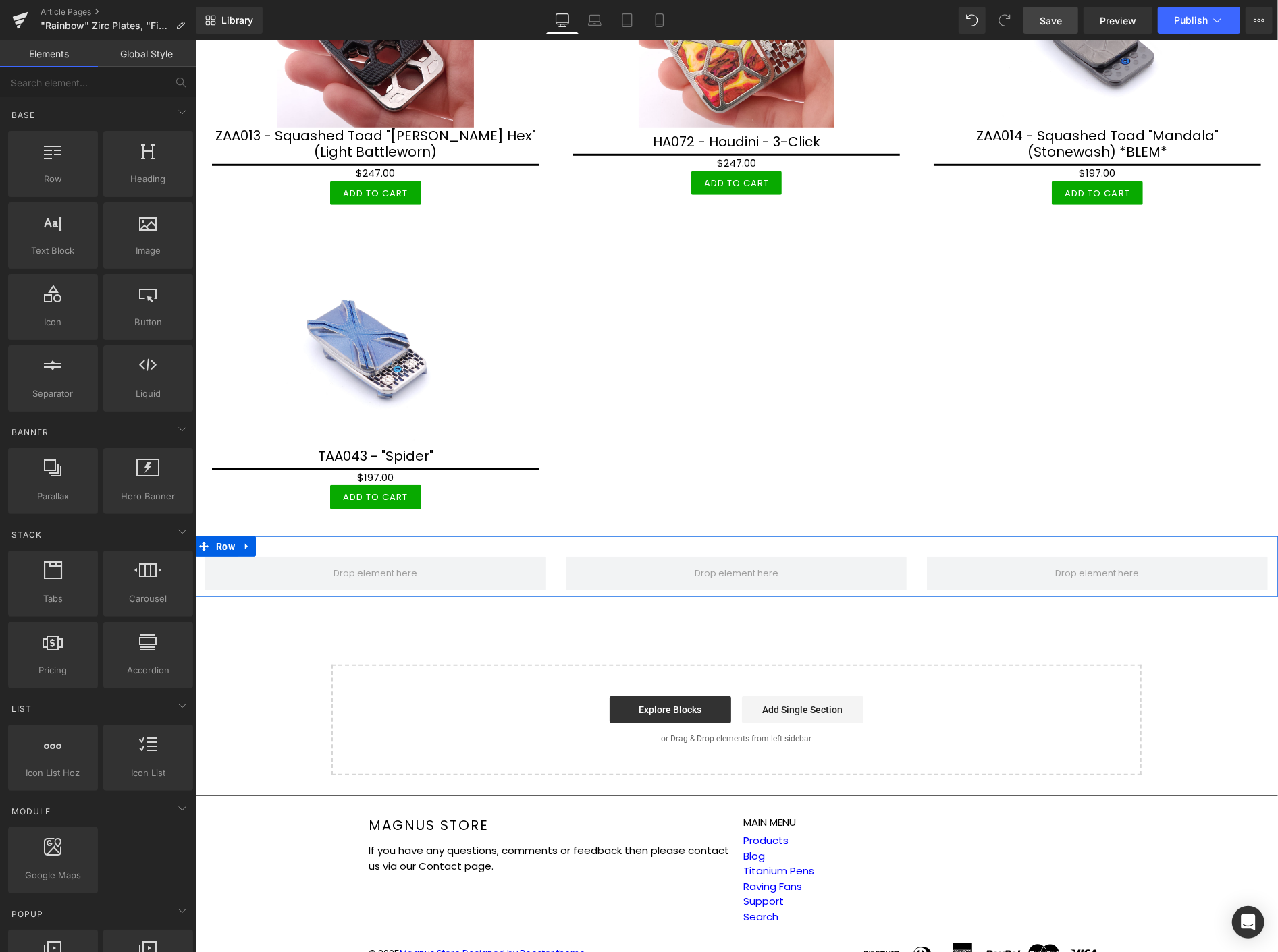
click at [247, 543] on icon at bounding box center [246, 546] width 3 height 6
drag, startPoint x: 286, startPoint y: 527, endPoint x: 850, endPoint y: 191, distance: 656.5
click at [292, 536] on ul "Row" at bounding box center [251, 546] width 113 height 20
click at [281, 541] on icon at bounding box center [281, 546] width 9 height 9
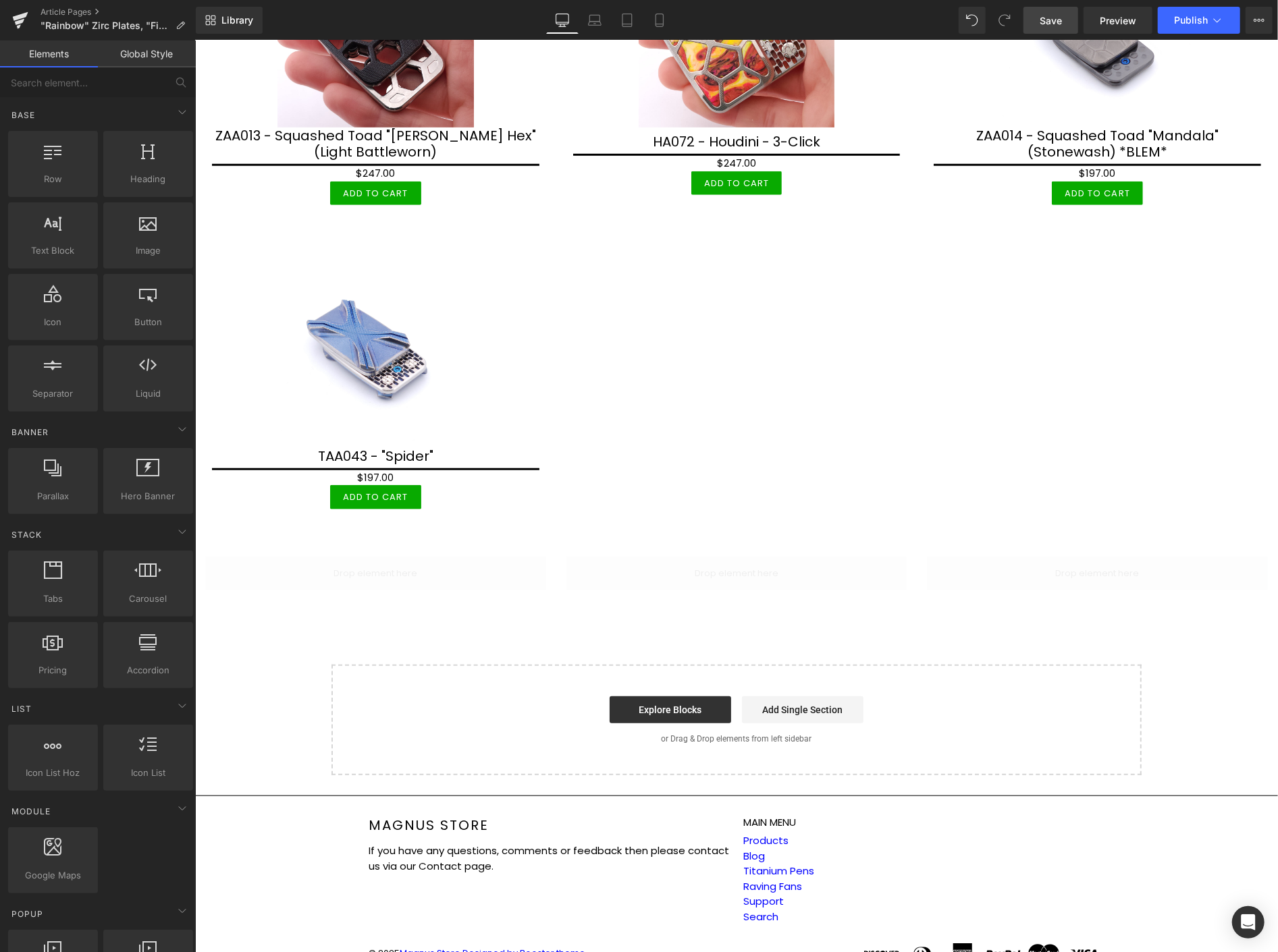
scroll to position [4471, 0]
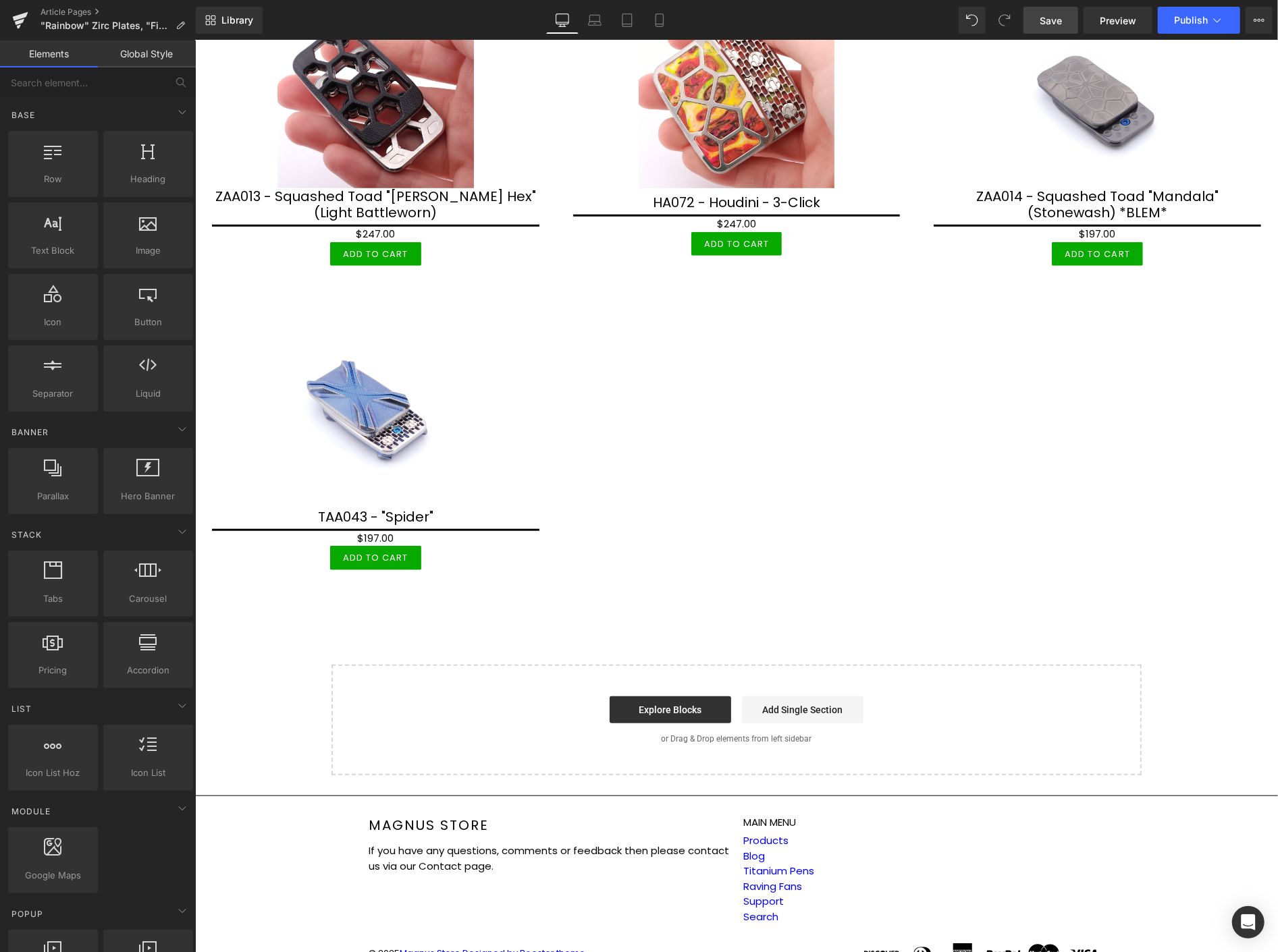
click at [1047, 20] on span "Save" at bounding box center [1050, 20] width 23 height 14
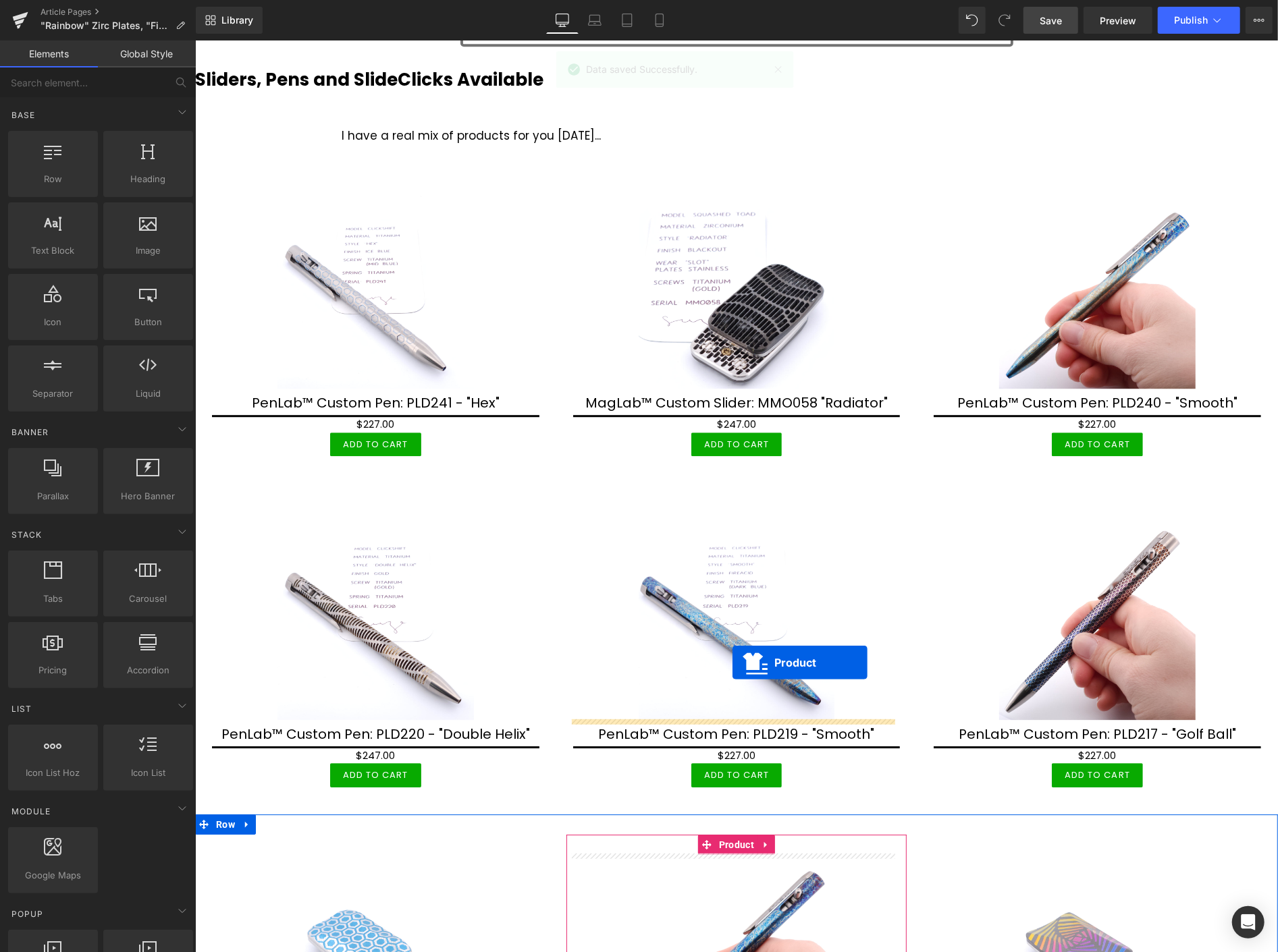
scroll to position [2597, 0]
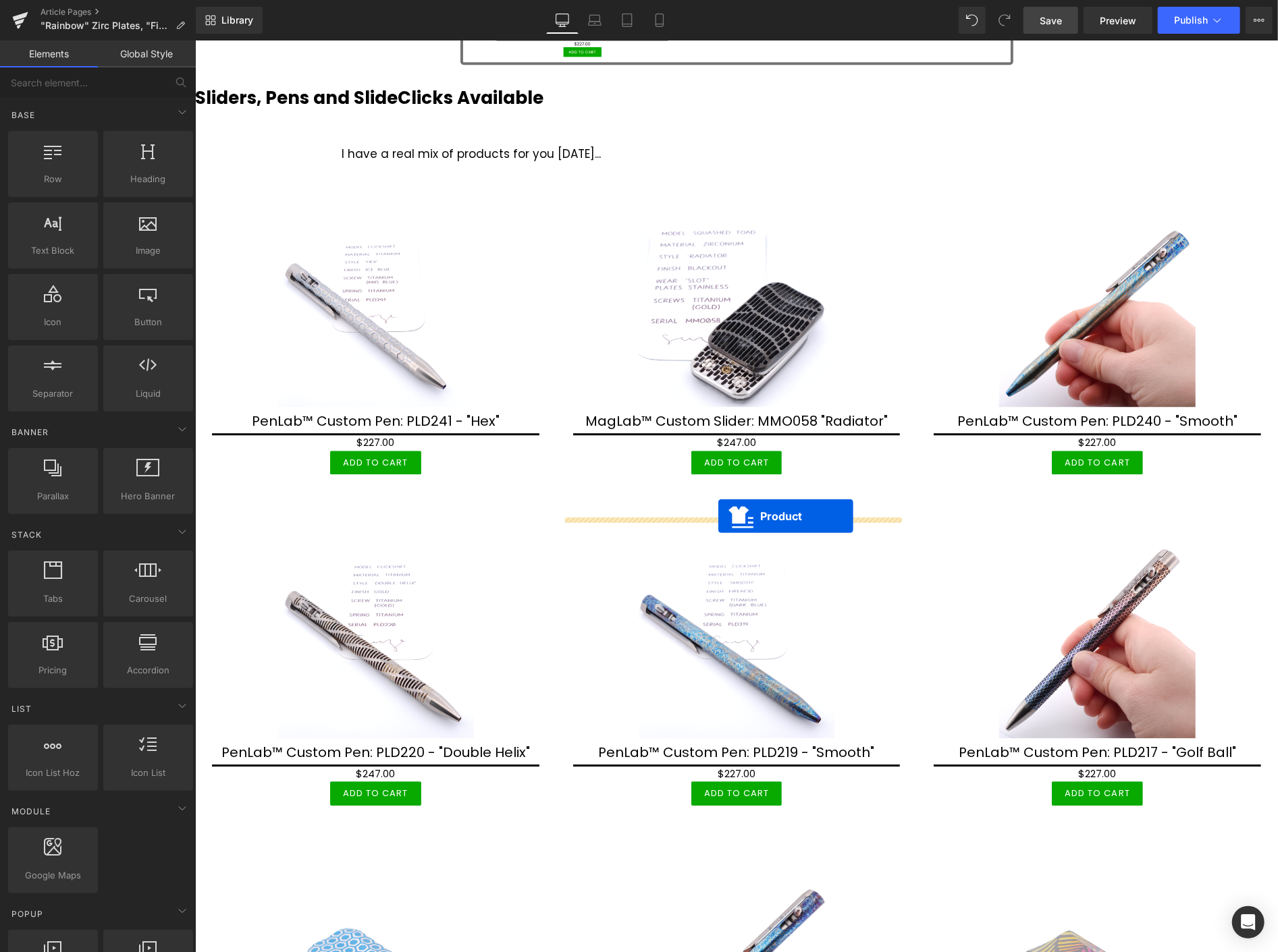
drag, startPoint x: 707, startPoint y: 615, endPoint x: 718, endPoint y: 515, distance: 100.6
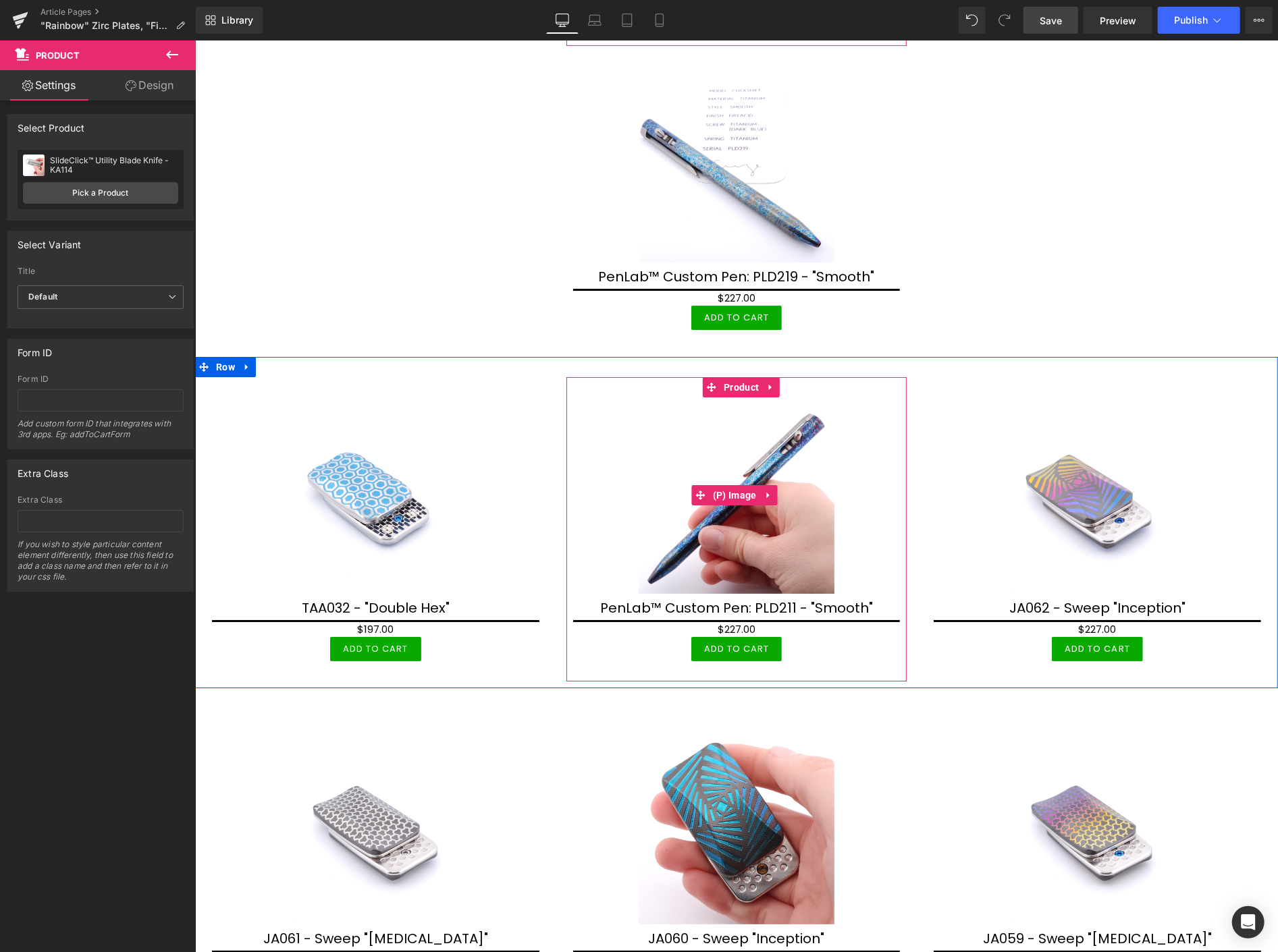
scroll to position [3121, 0]
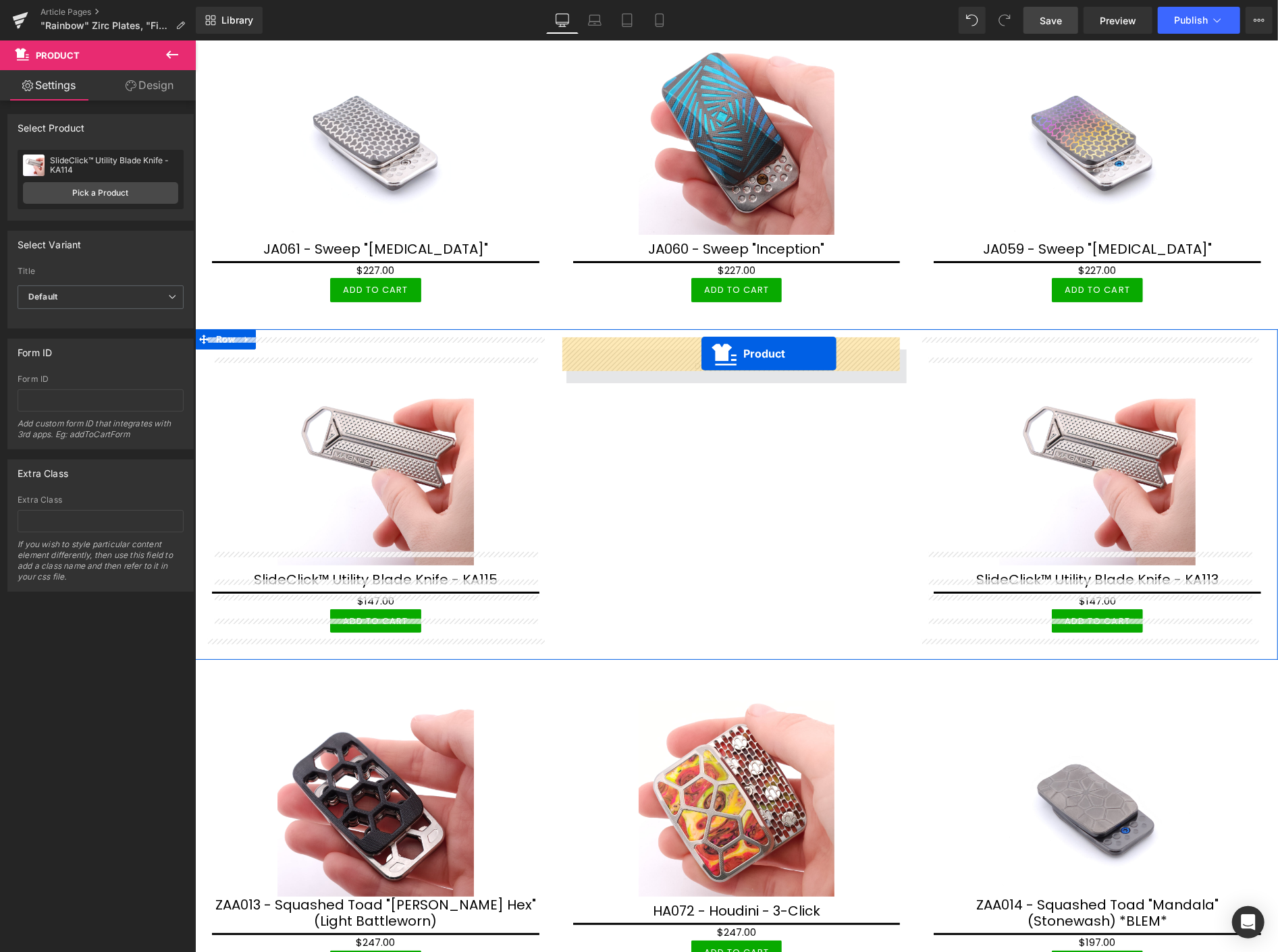
drag, startPoint x: 709, startPoint y: 305, endPoint x: 701, endPoint y: 353, distance: 48.7
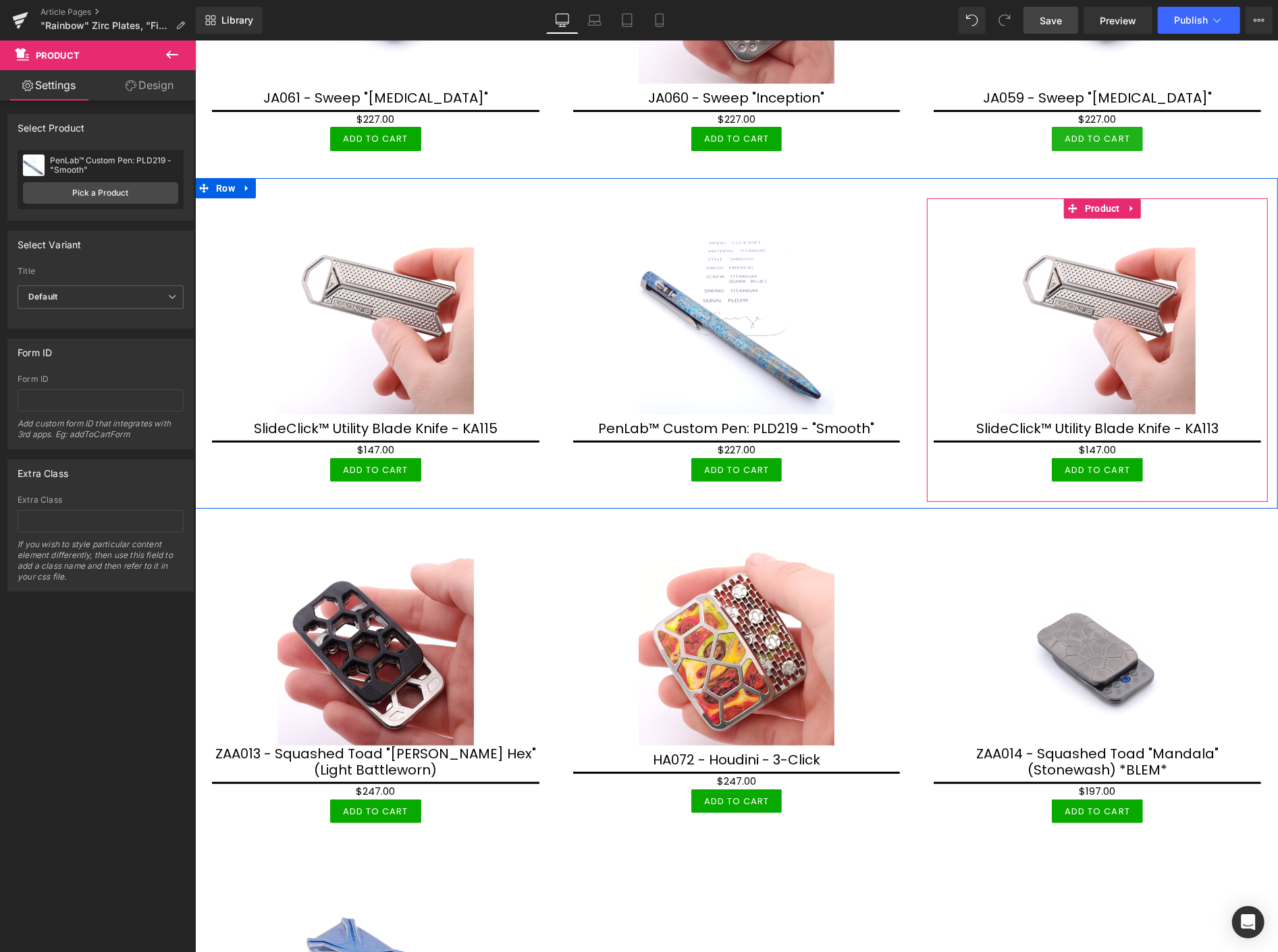
scroll to position [3913, 0]
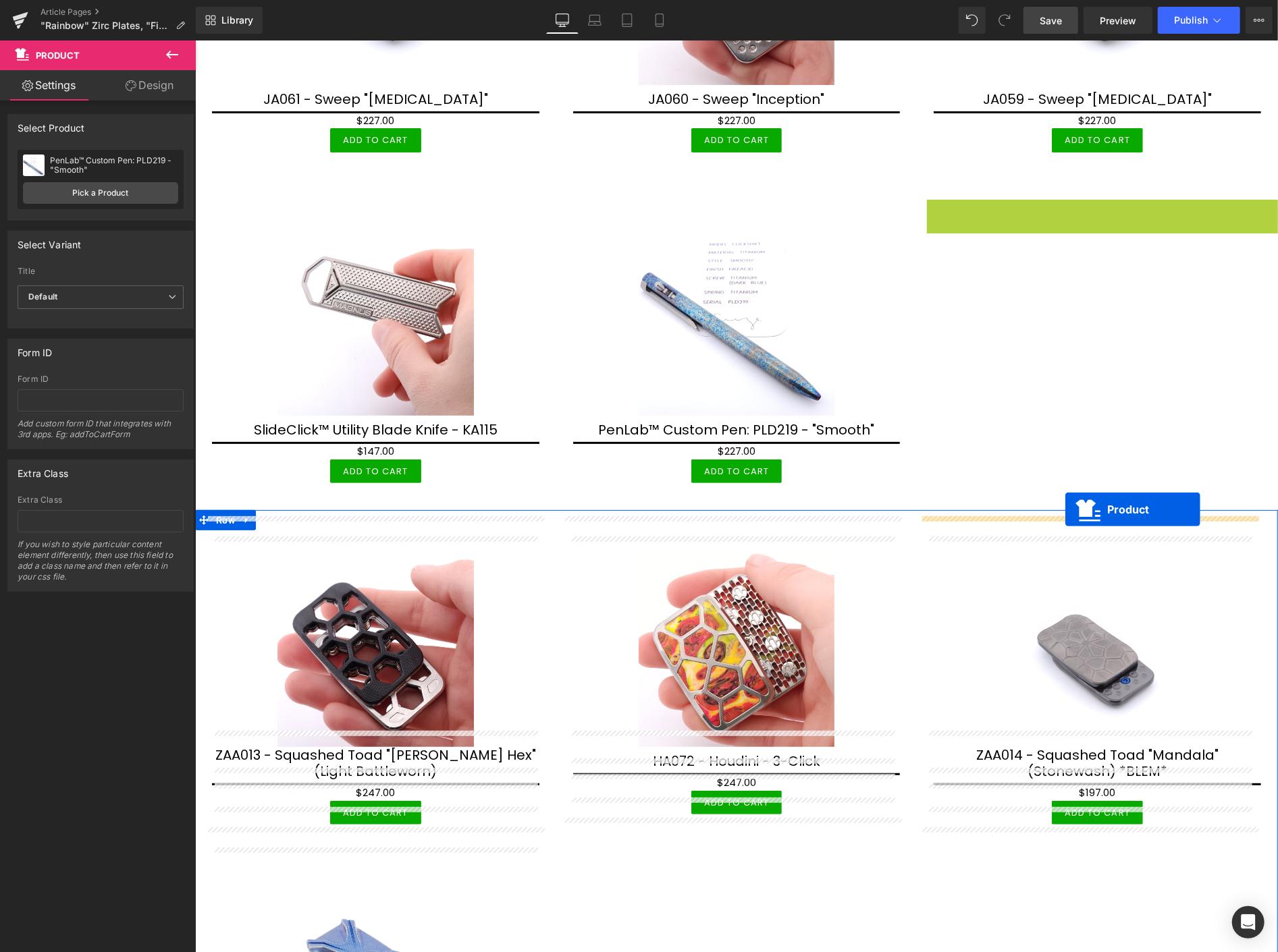
drag, startPoint x: 1061, startPoint y: 198, endPoint x: 1064, endPoint y: 509, distance: 311.0
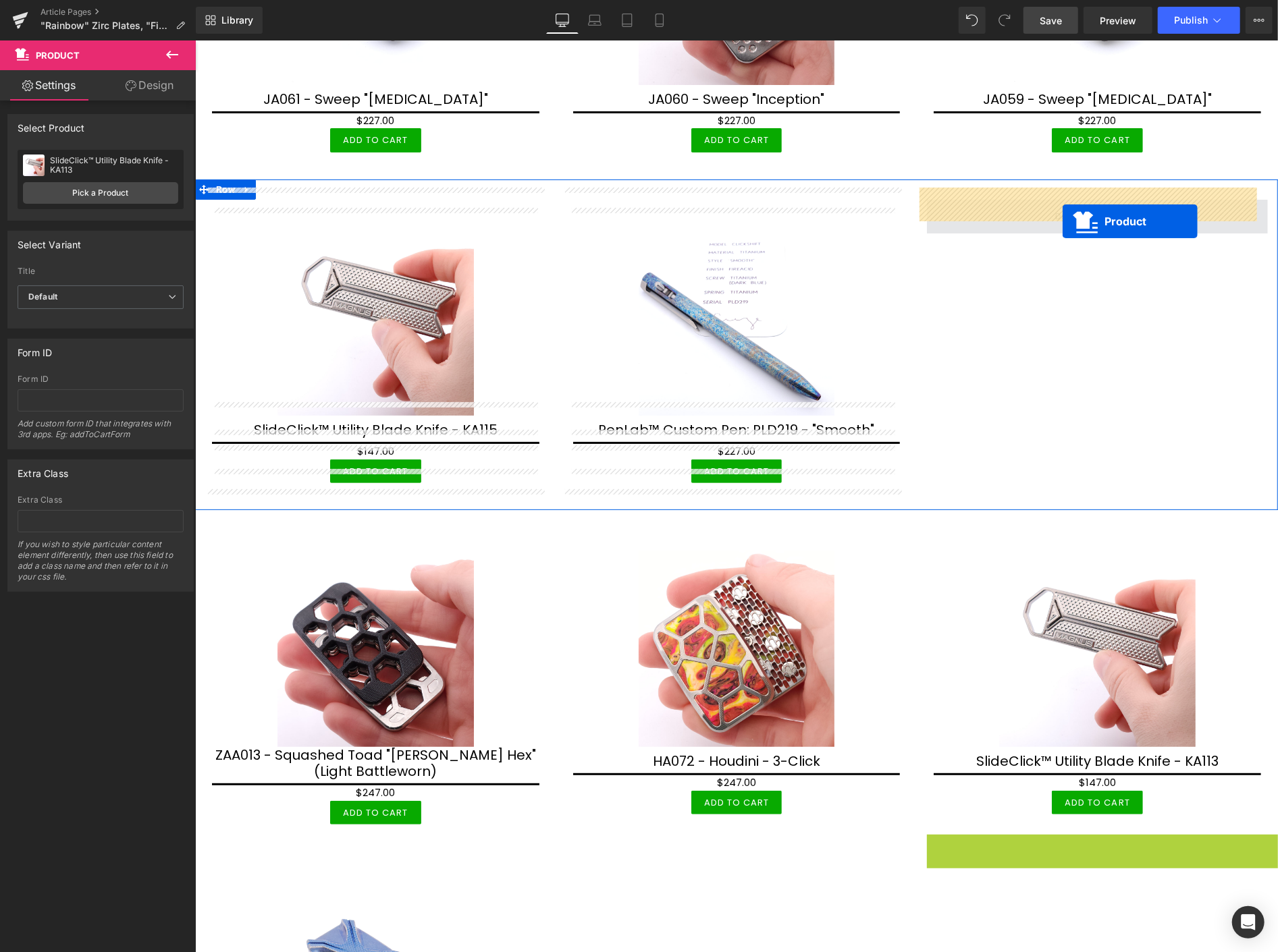
drag, startPoint x: 1062, startPoint y: 799, endPoint x: 1062, endPoint y: 221, distance: 578.0
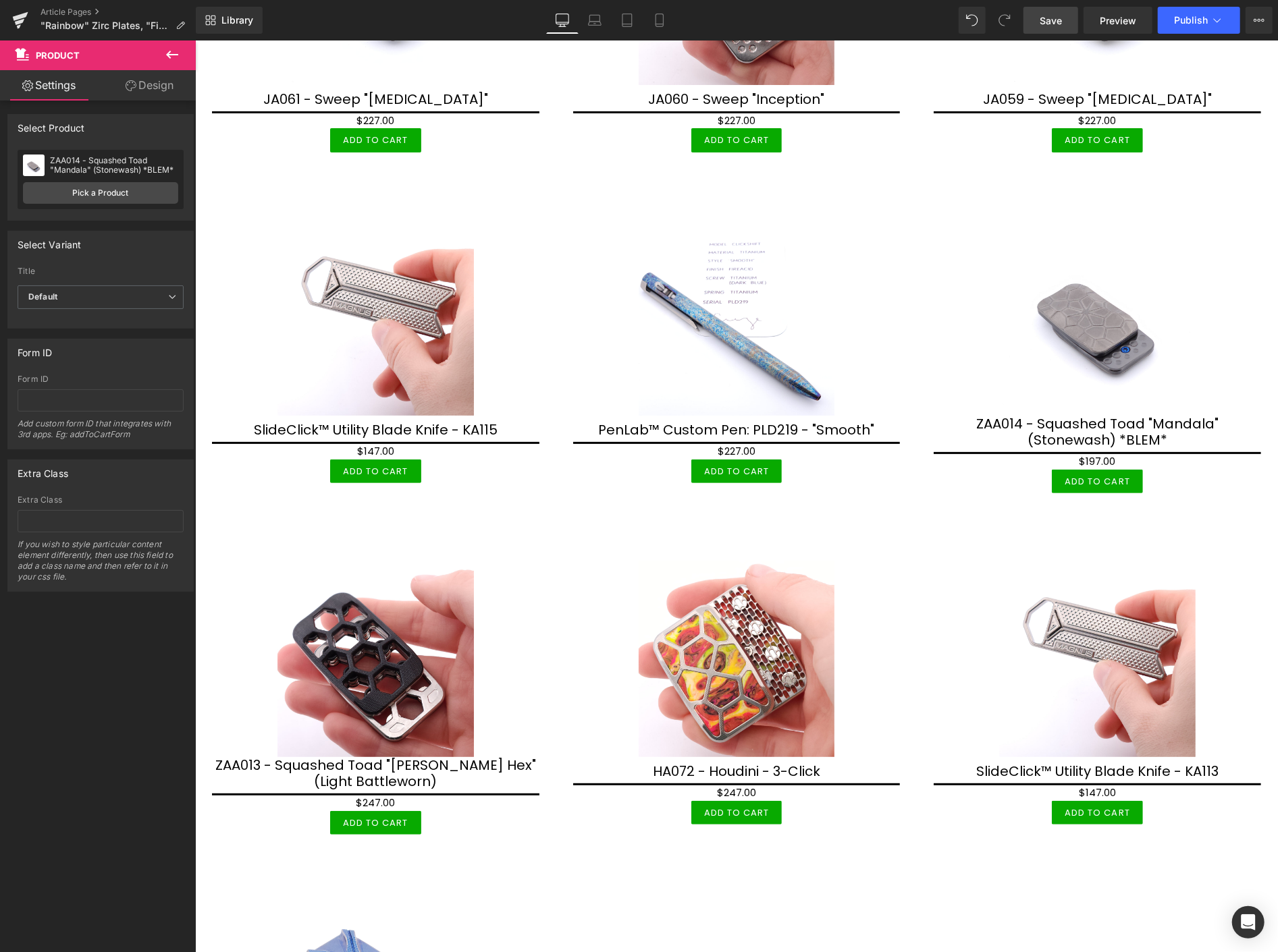
click at [1068, 15] on link "Save" at bounding box center [1050, 20] width 55 height 27
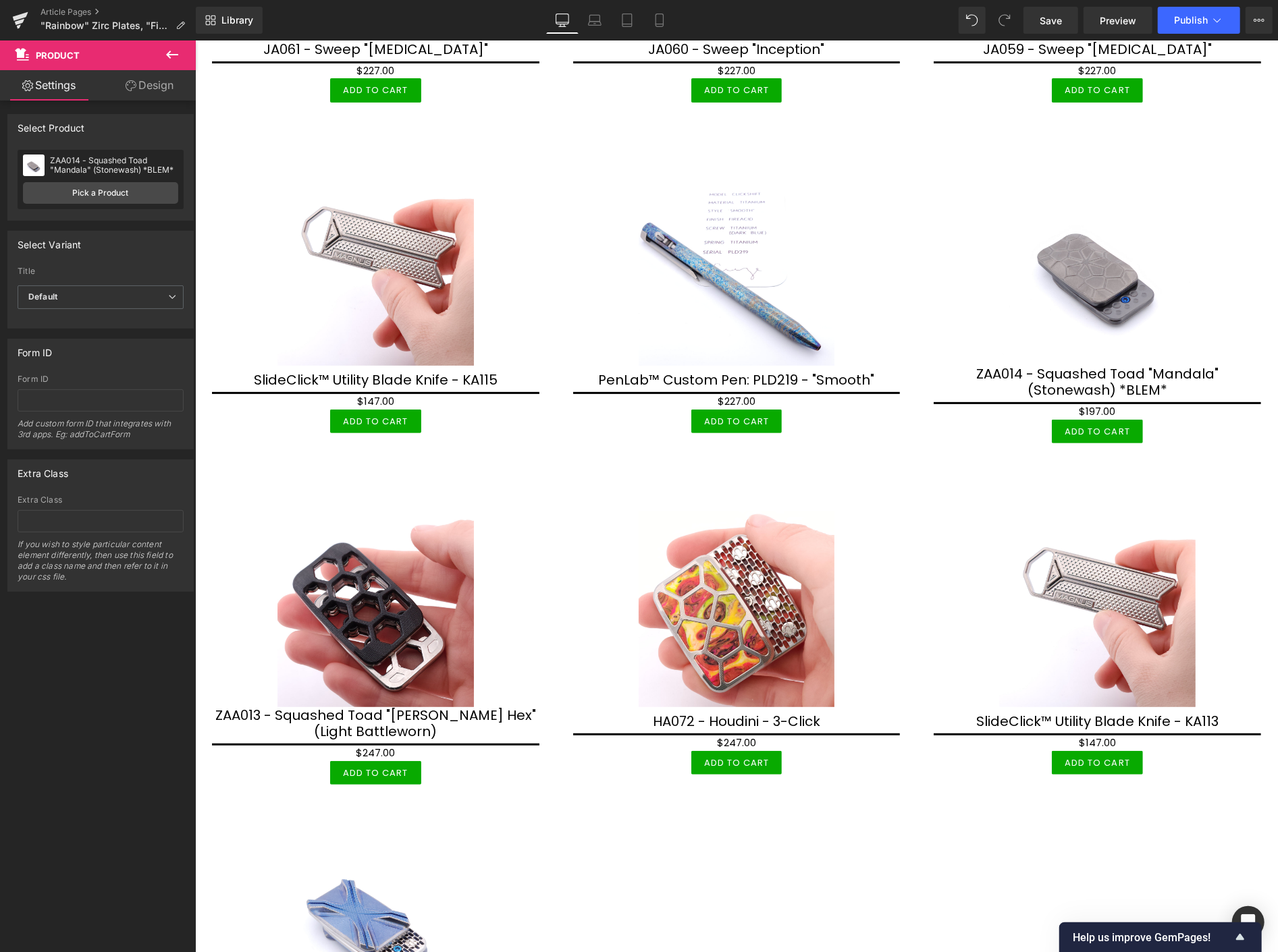
scroll to position [4412, 0]
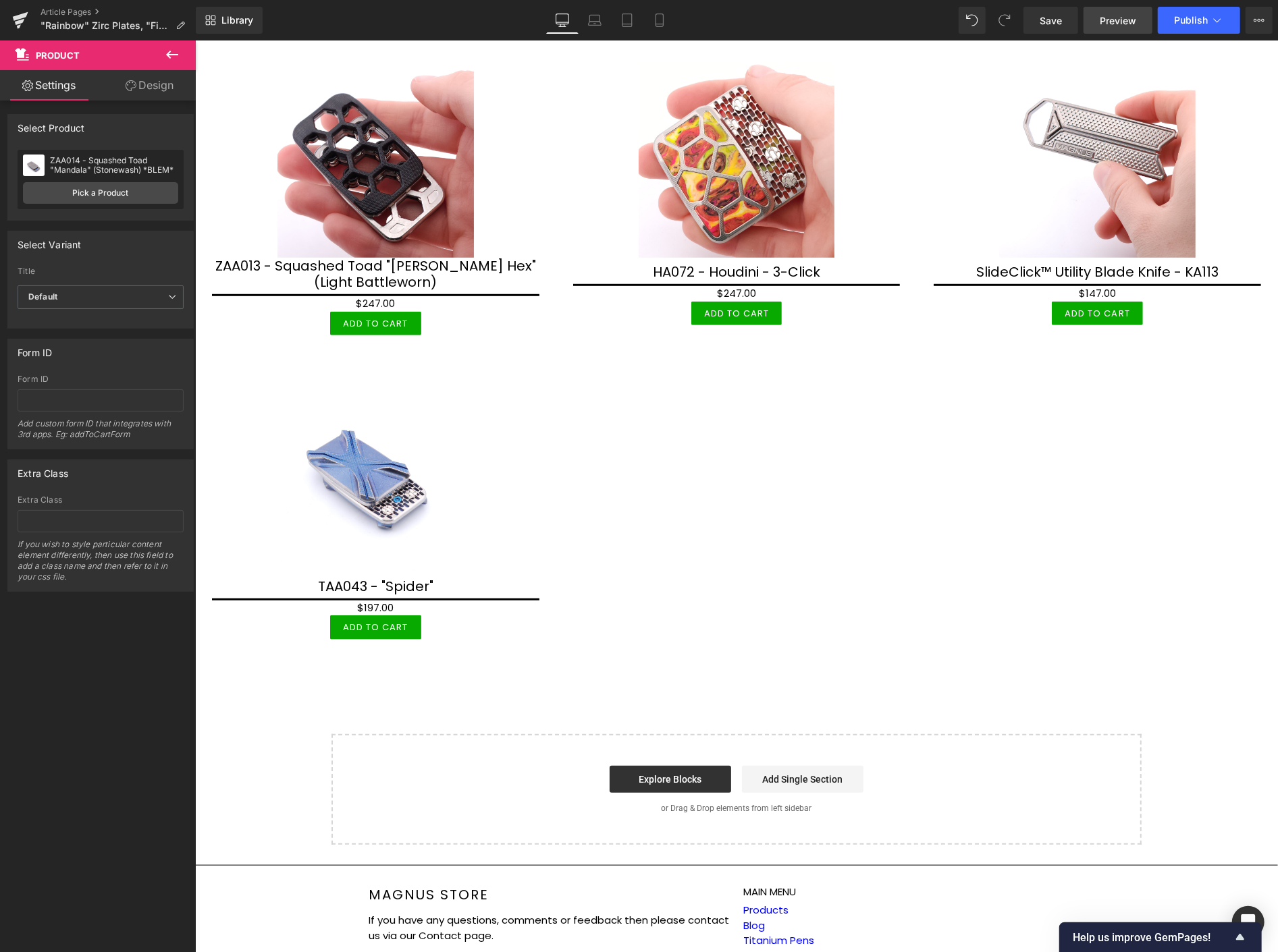
click at [1117, 21] on span "Preview" at bounding box center [1118, 20] width 36 height 14
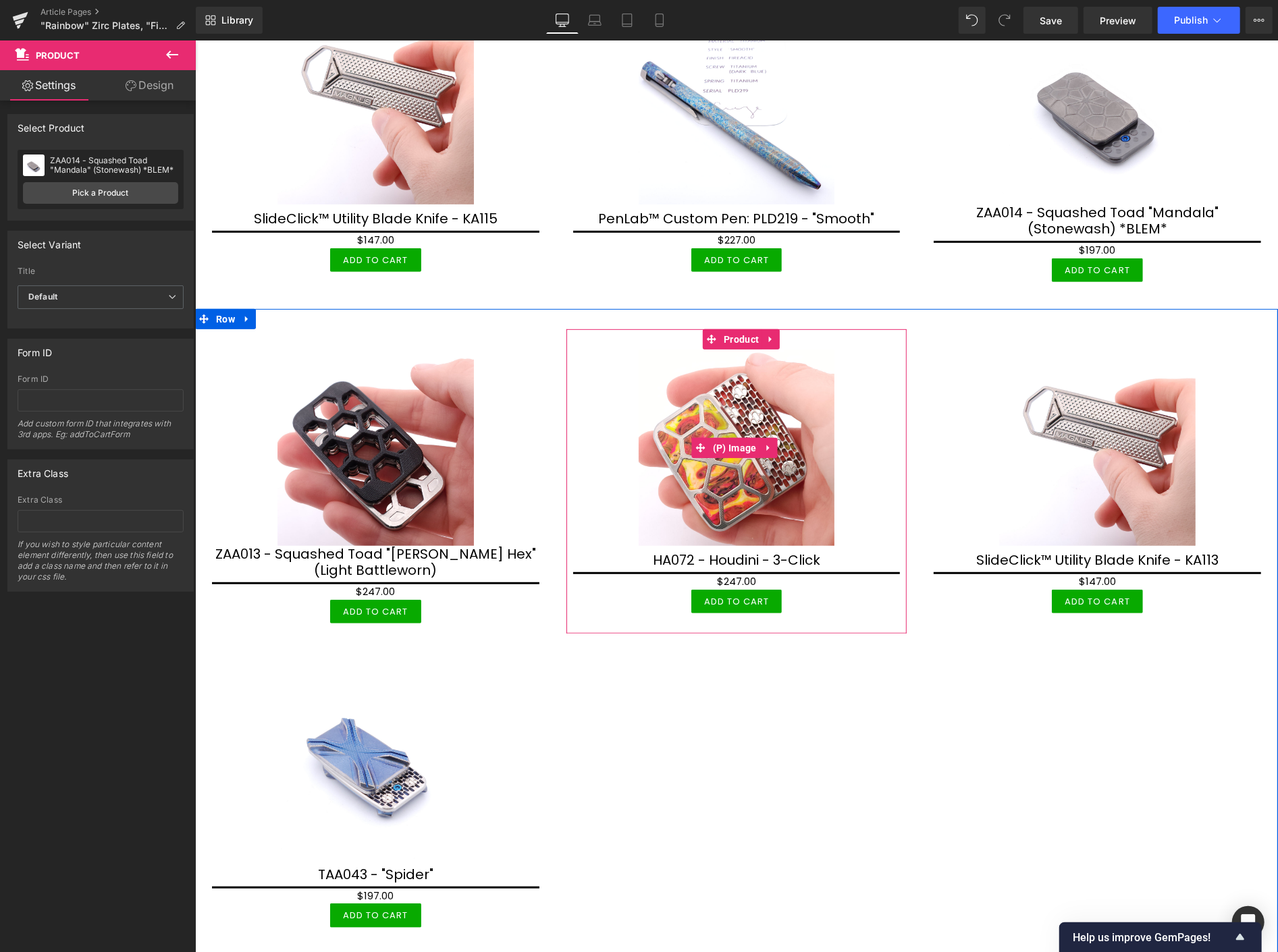
scroll to position [4112, 0]
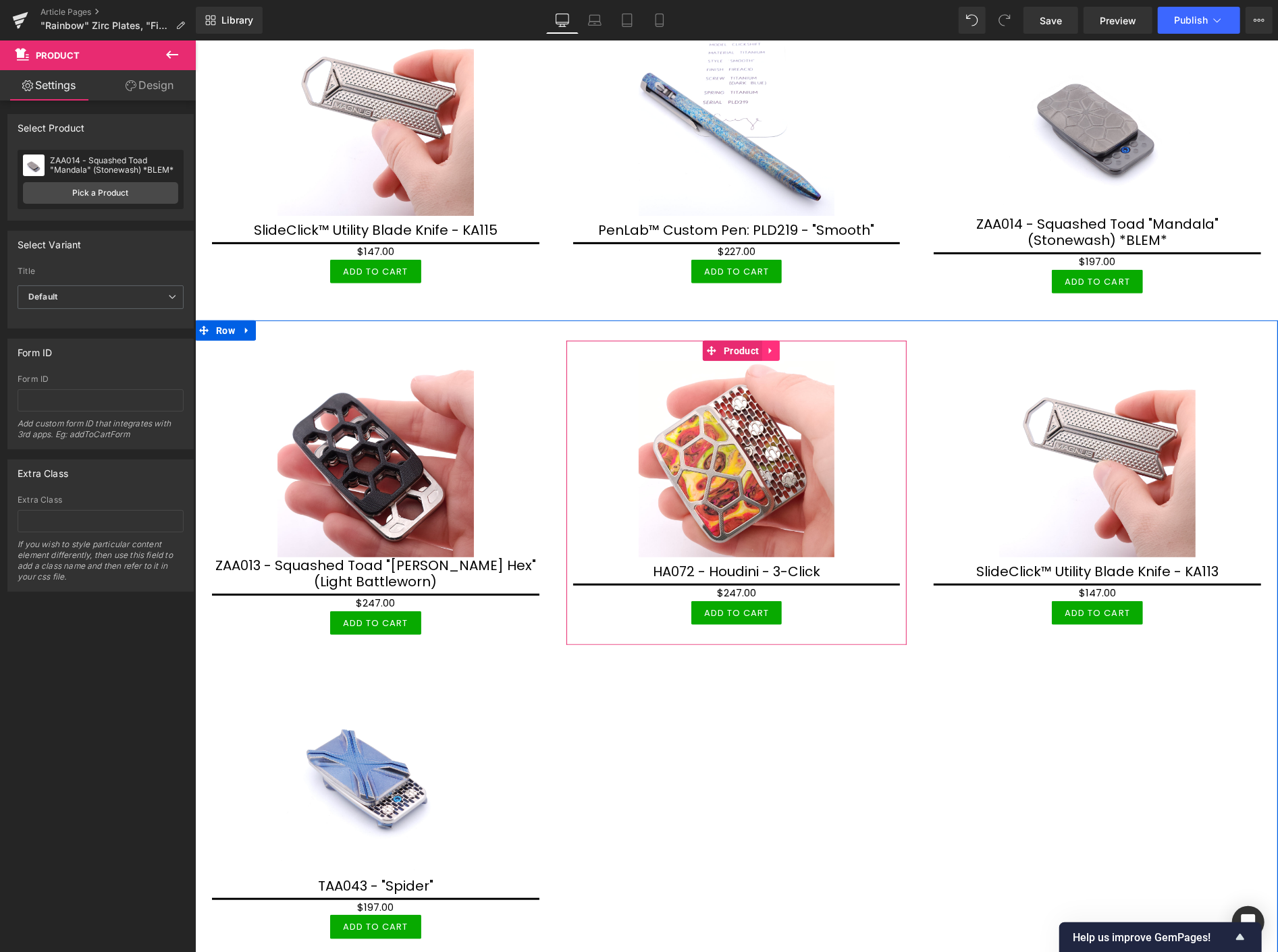
click at [768, 345] on icon at bounding box center [770, 350] width 9 height 10
click at [776, 345] on icon at bounding box center [779, 350] width 9 height 9
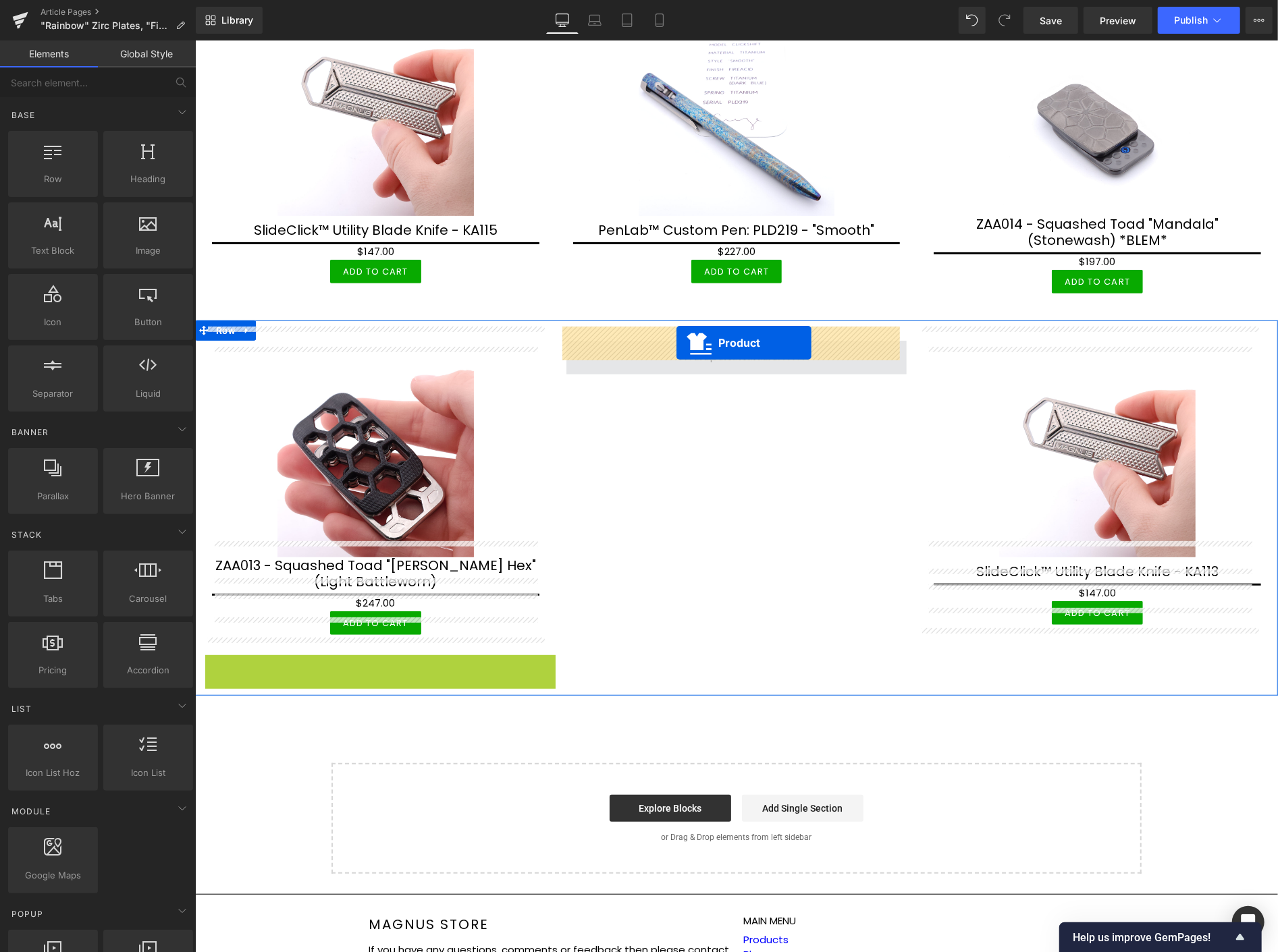
drag, startPoint x: 347, startPoint y: 646, endPoint x: 675, endPoint y: 342, distance: 447.2
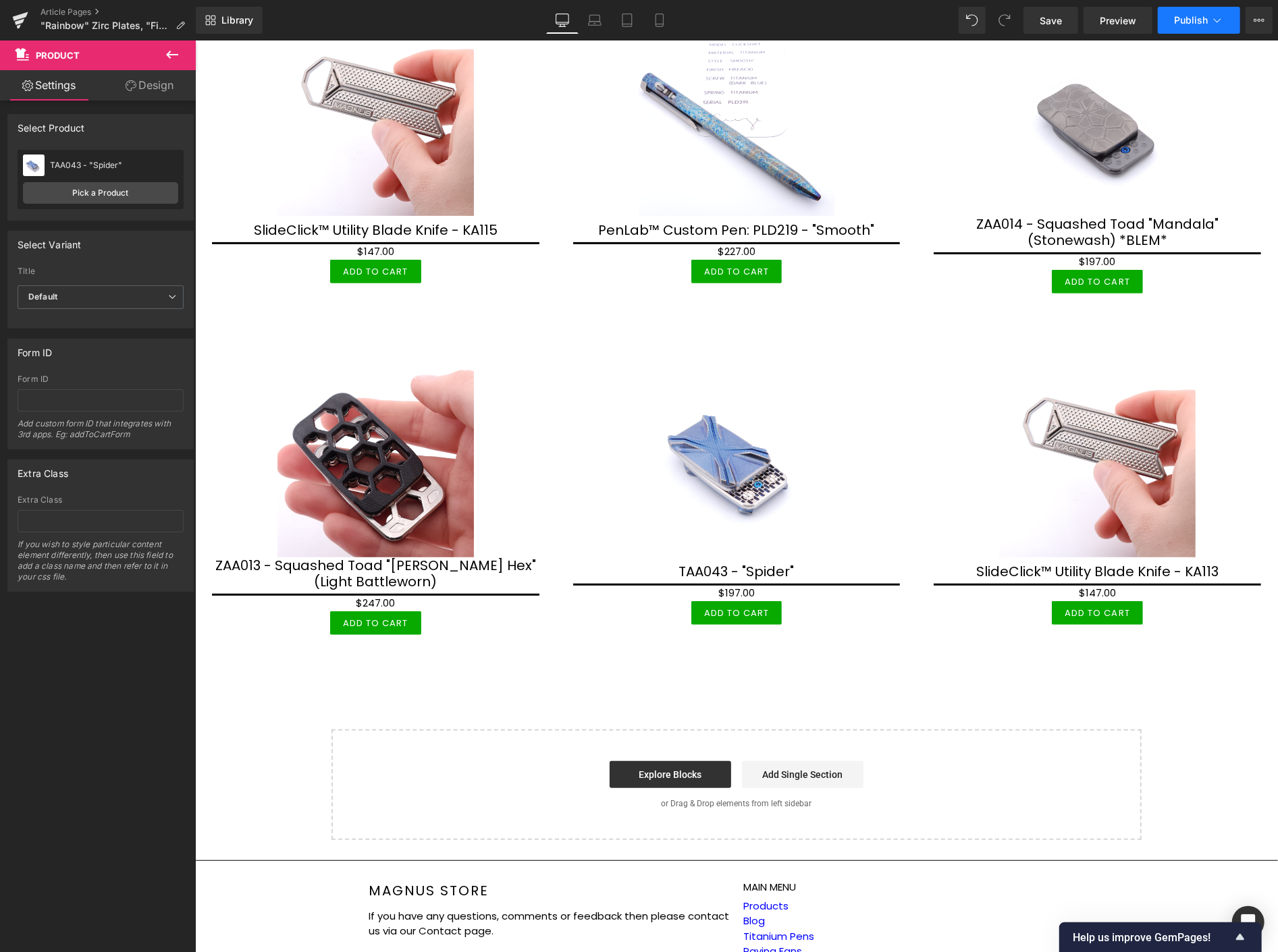
click at [1199, 23] on span "Publish" at bounding box center [1191, 20] width 33 height 11
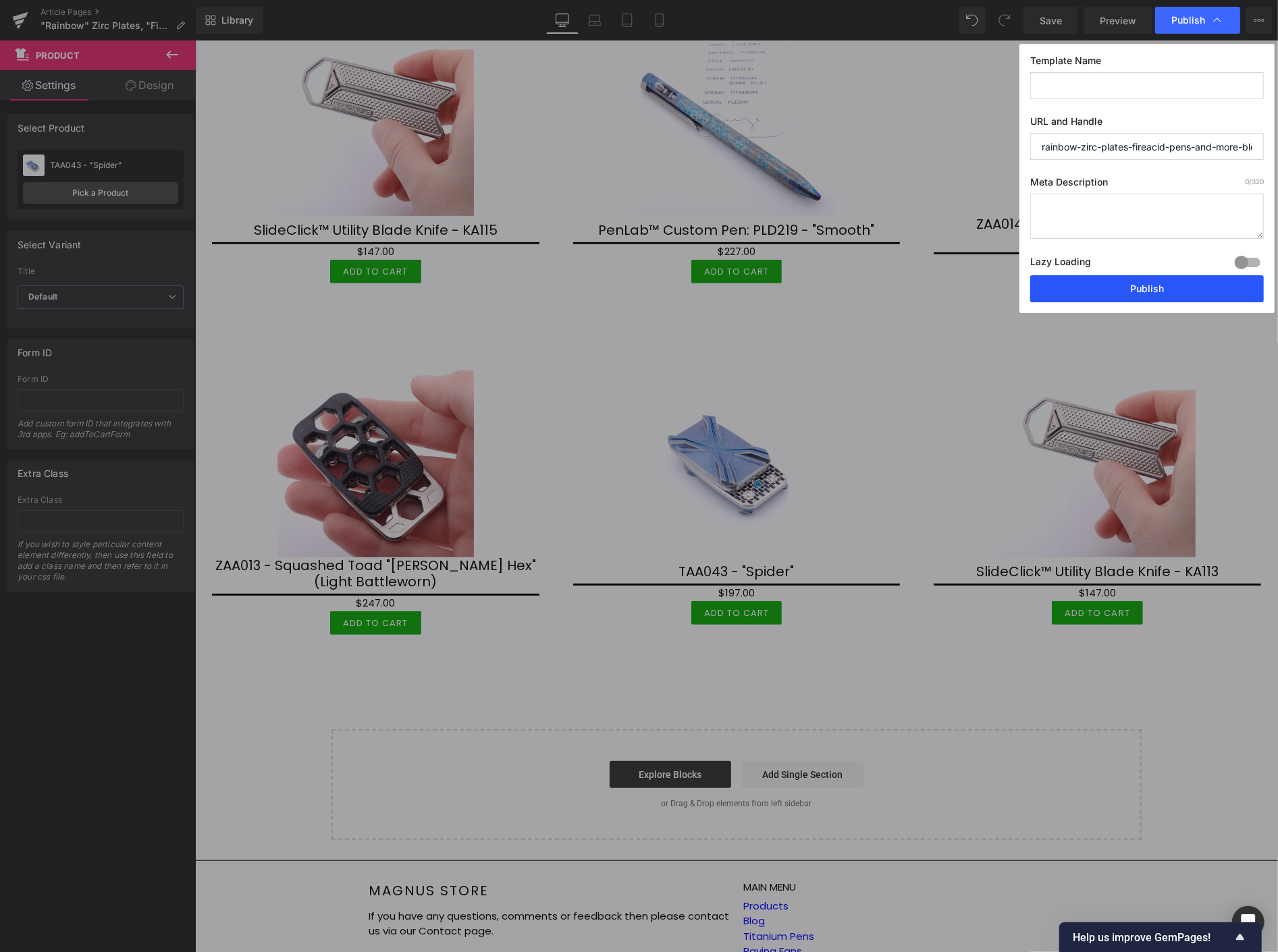
click at [1141, 289] on button "Publish" at bounding box center [1146, 289] width 233 height 27
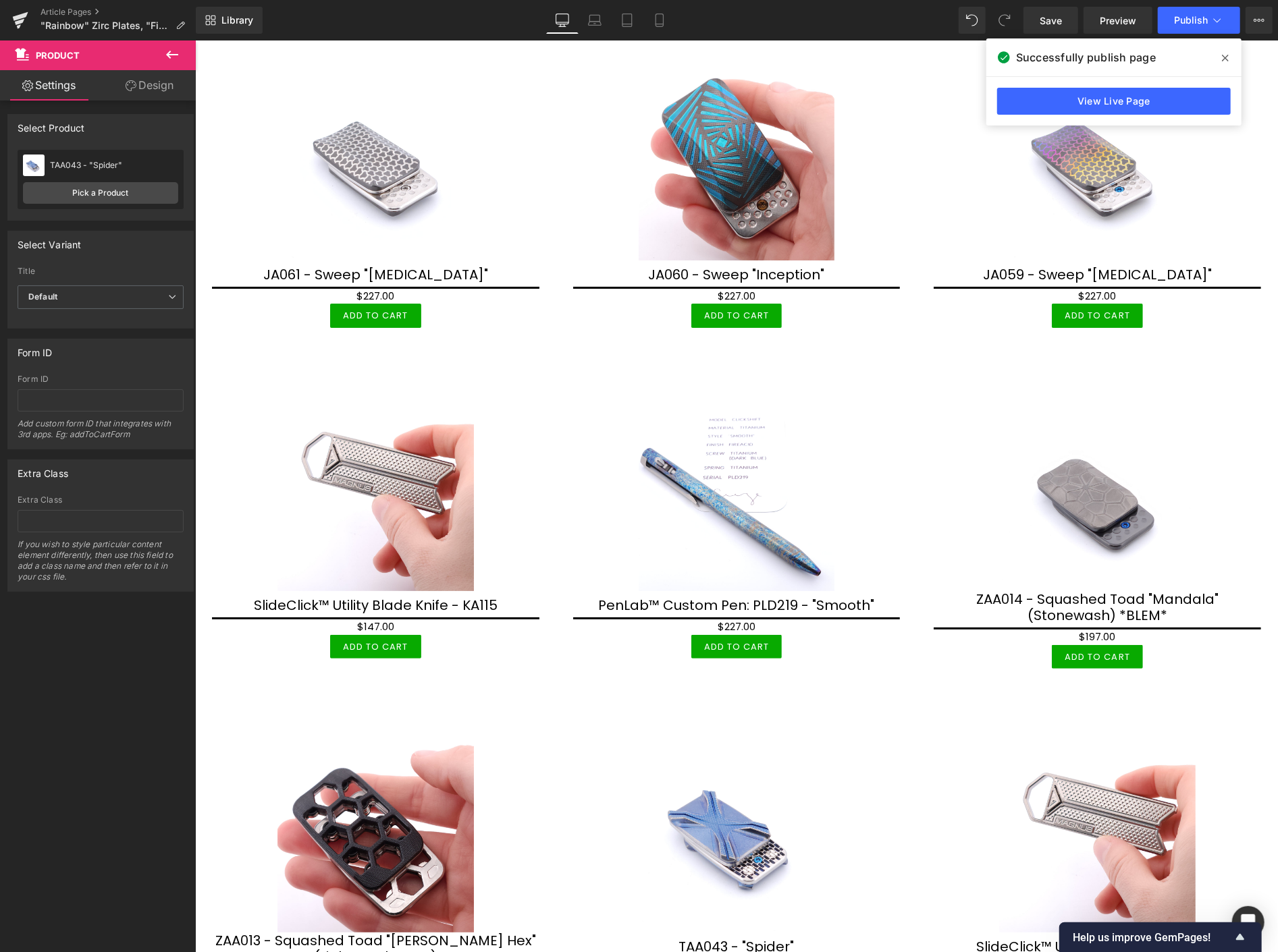
scroll to position [3437, 0]
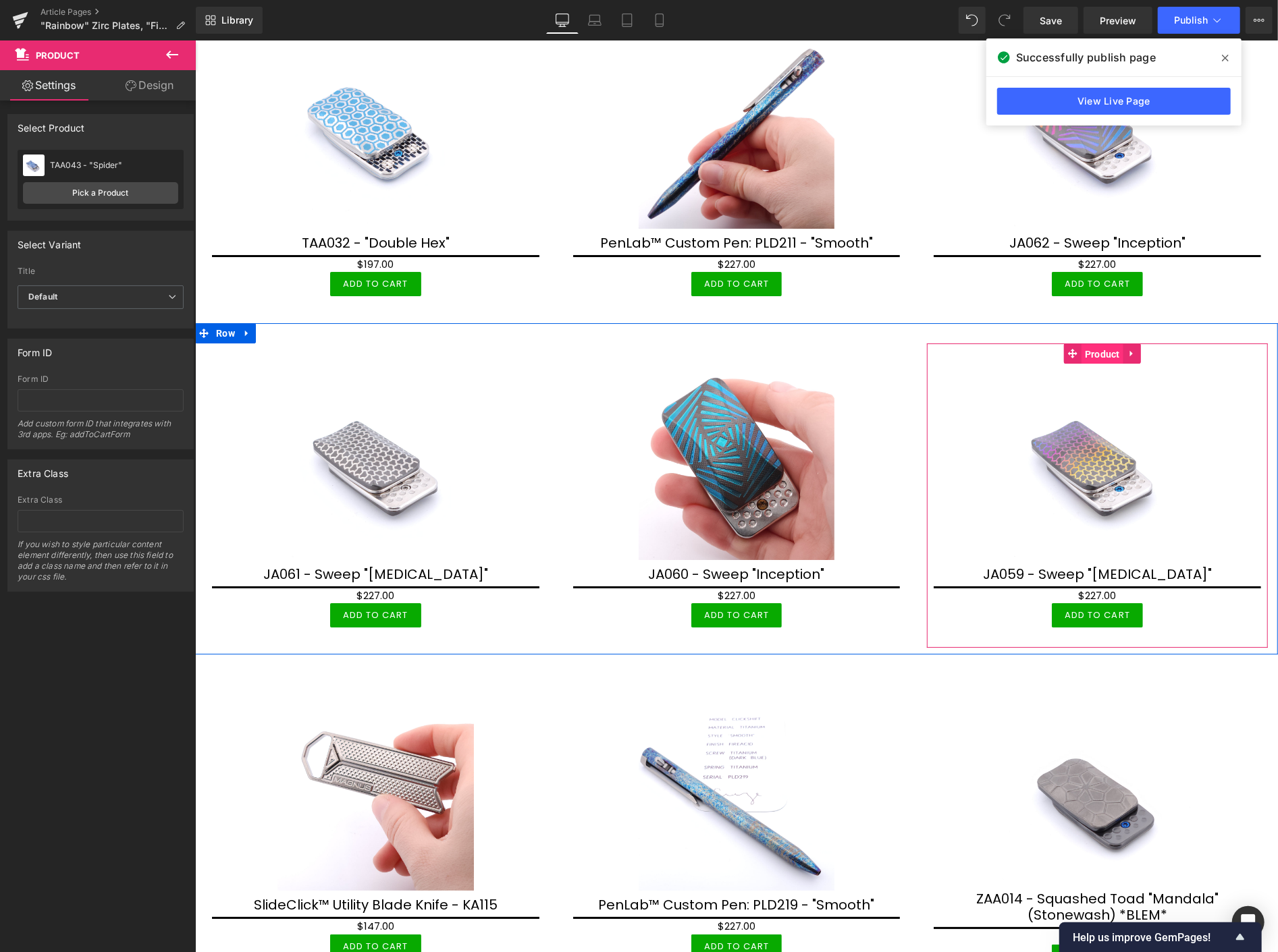
click at [1088, 345] on span "Product" at bounding box center [1102, 354] width 42 height 20
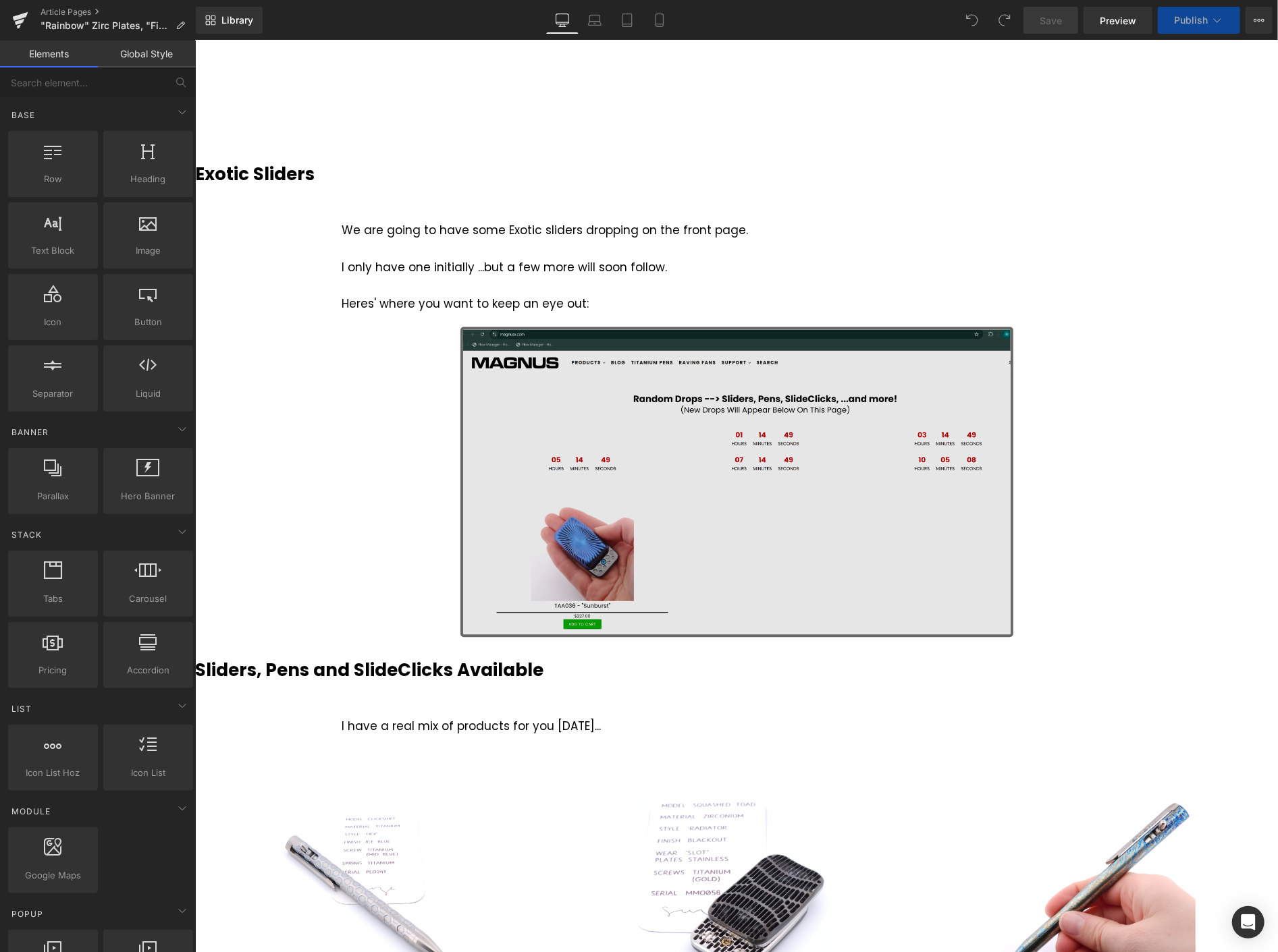
scroll to position [2549, 0]
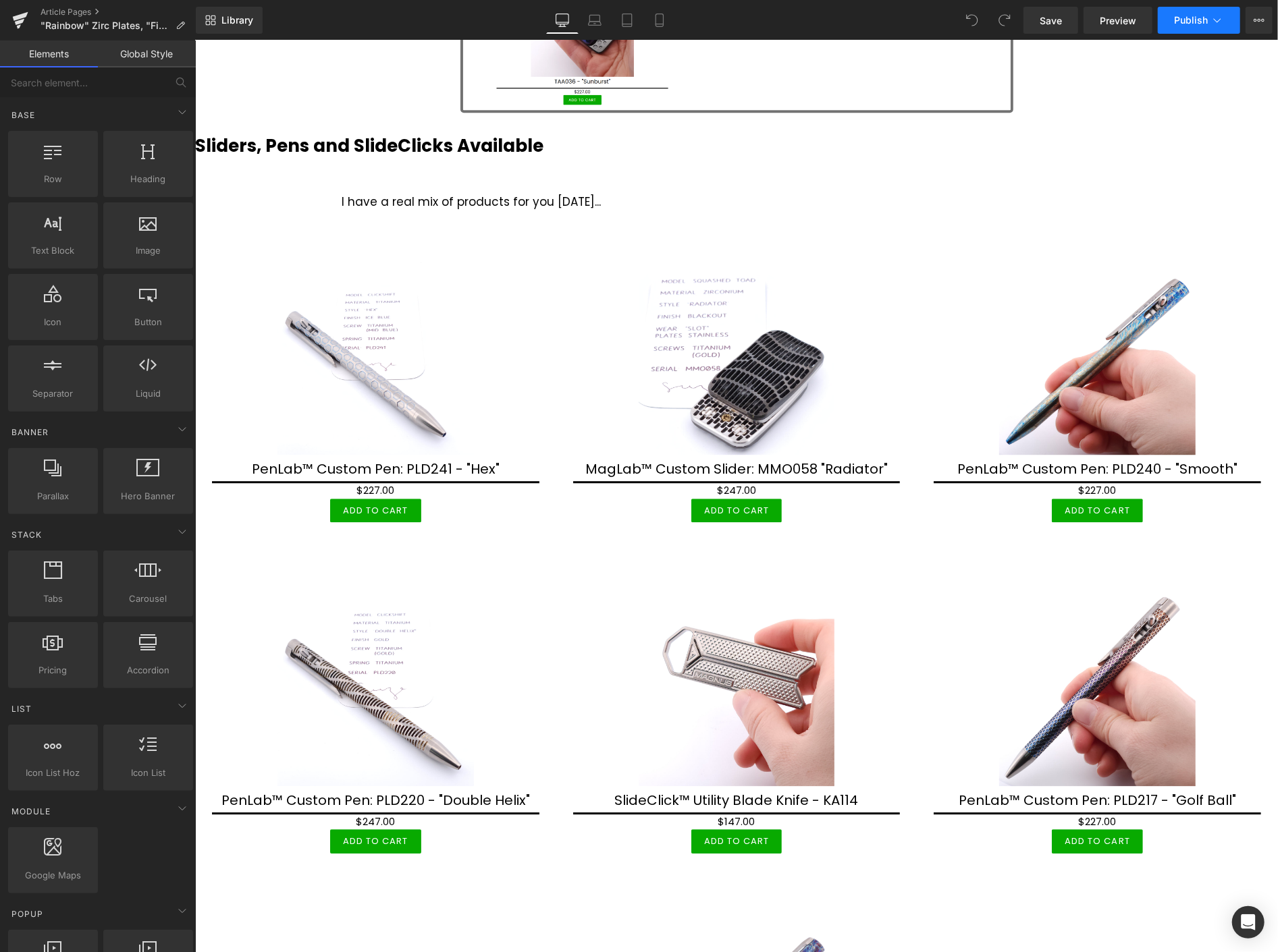
click at [1196, 23] on span "Publish" at bounding box center [1191, 20] width 33 height 11
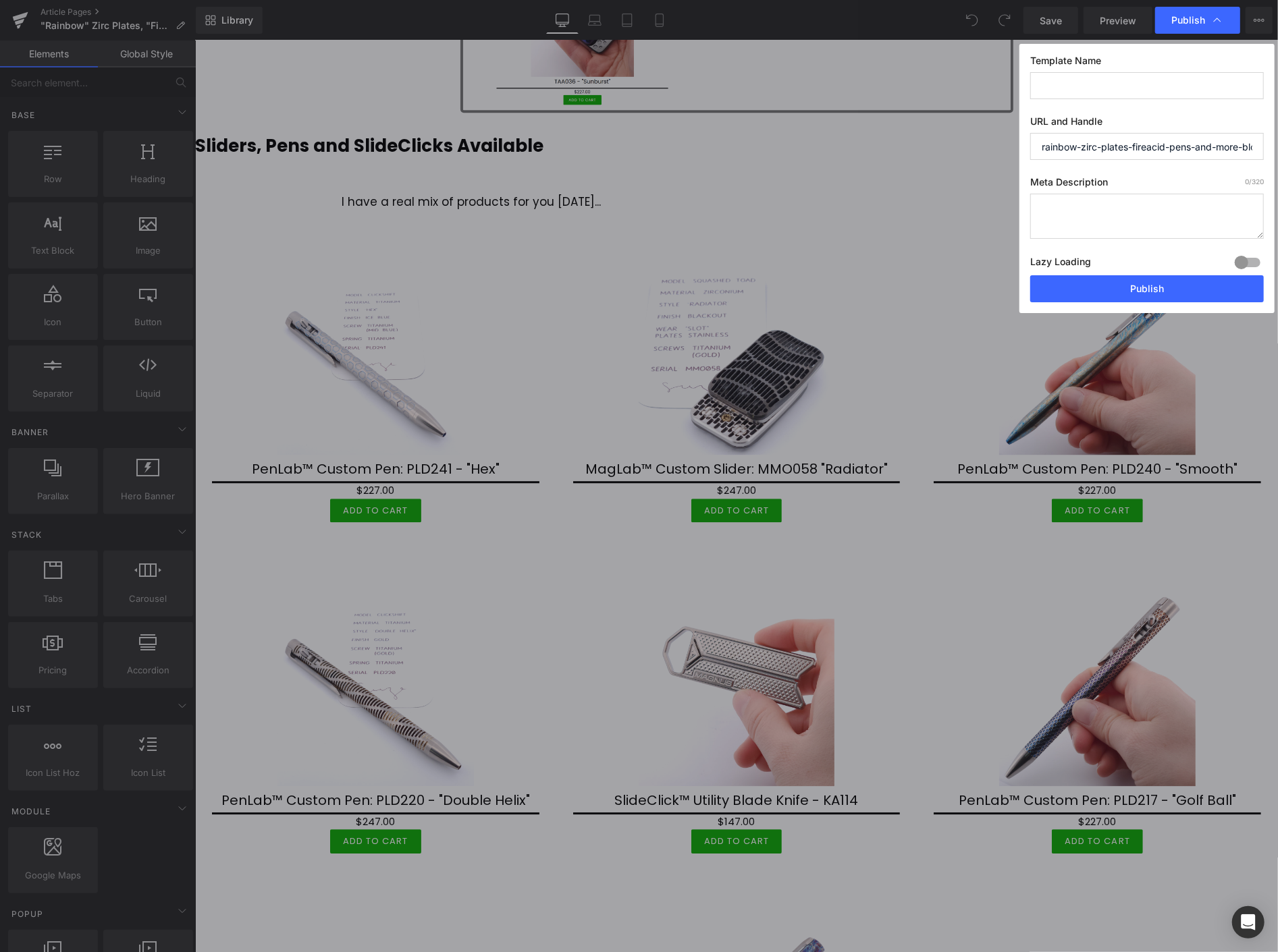
click at [1152, 83] on input "text" at bounding box center [1146, 85] width 233 height 27
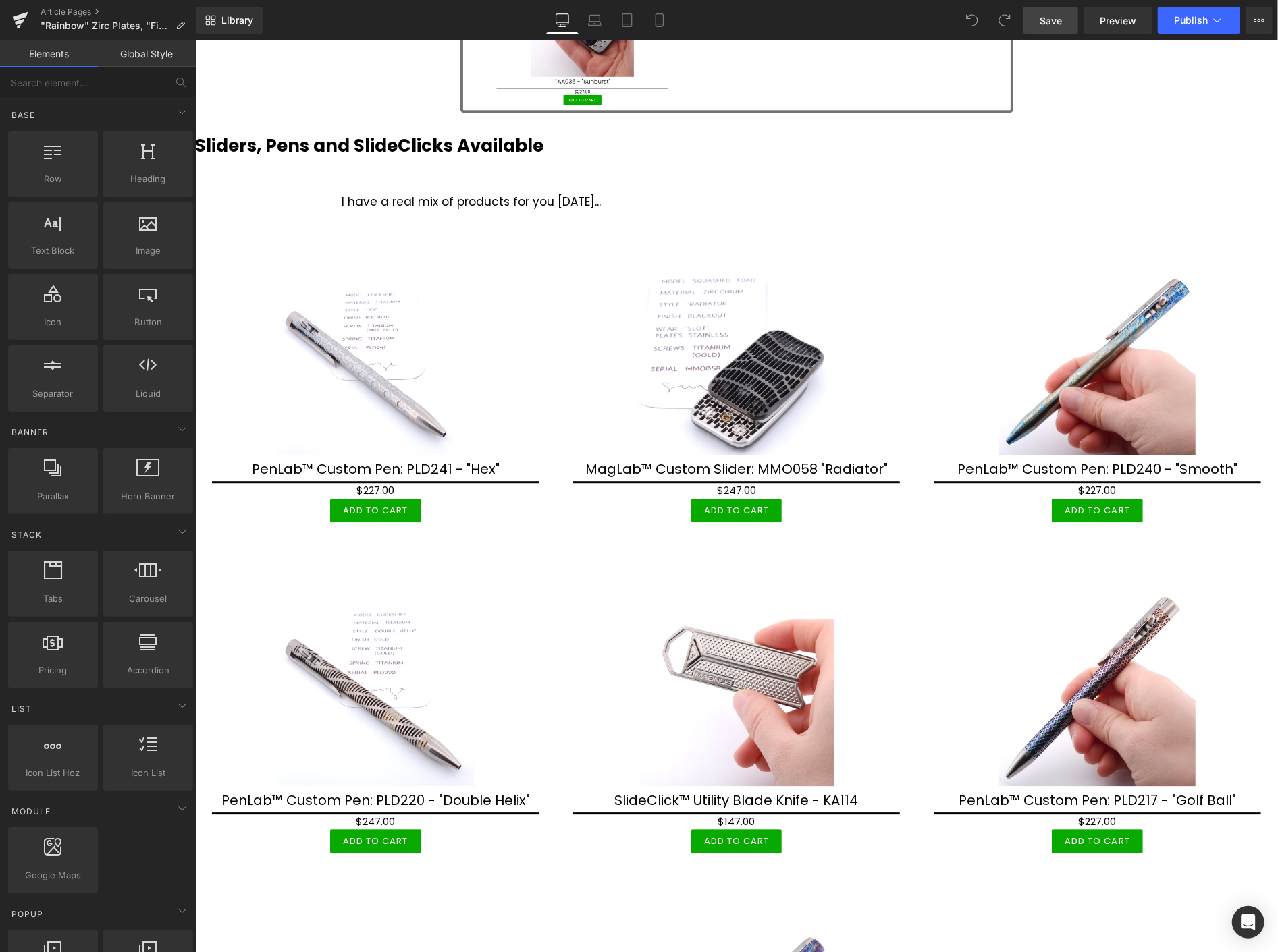
click at [1063, 25] on link "Save" at bounding box center [1050, 20] width 55 height 27
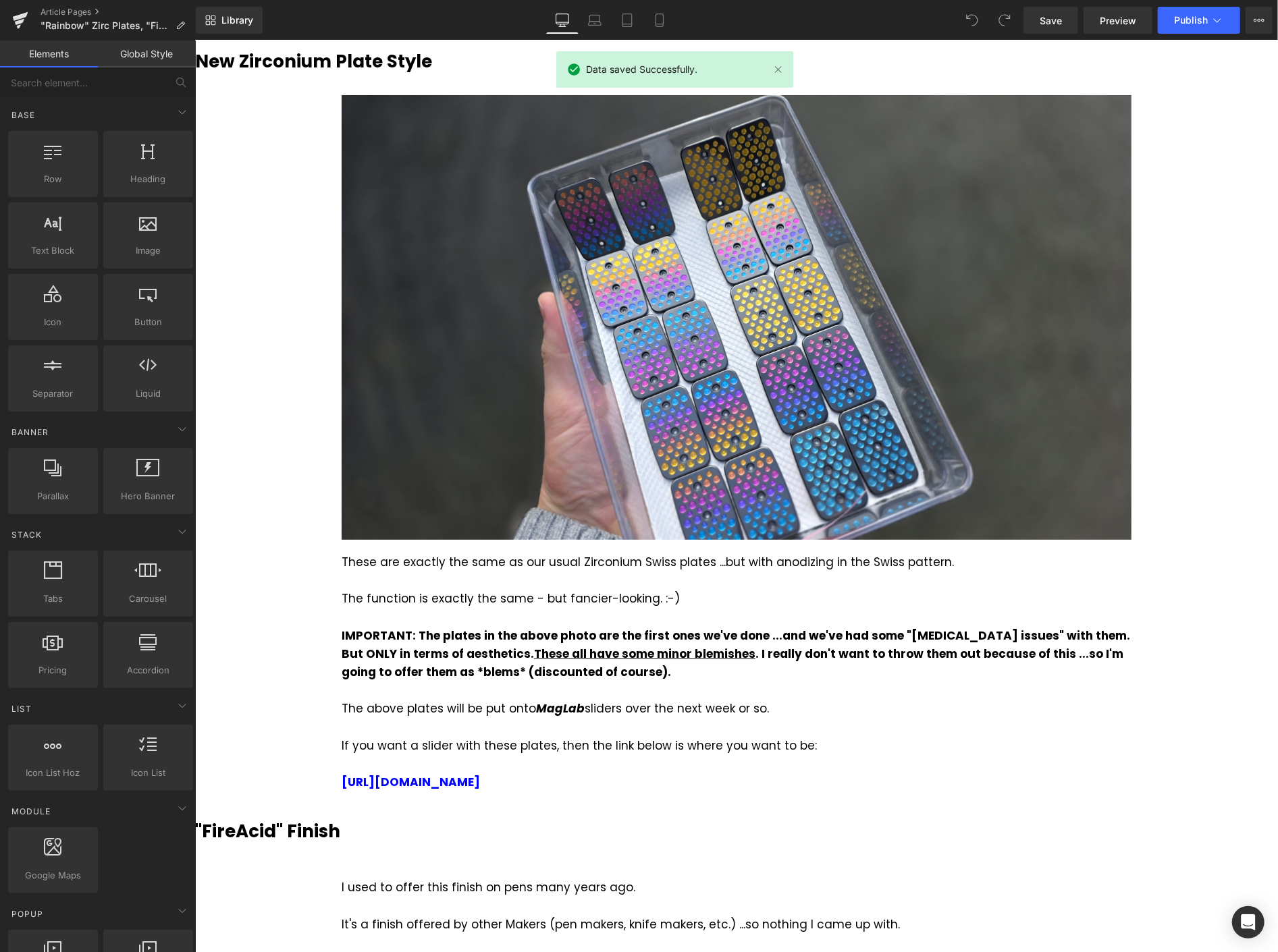
scroll to position [0, 0]
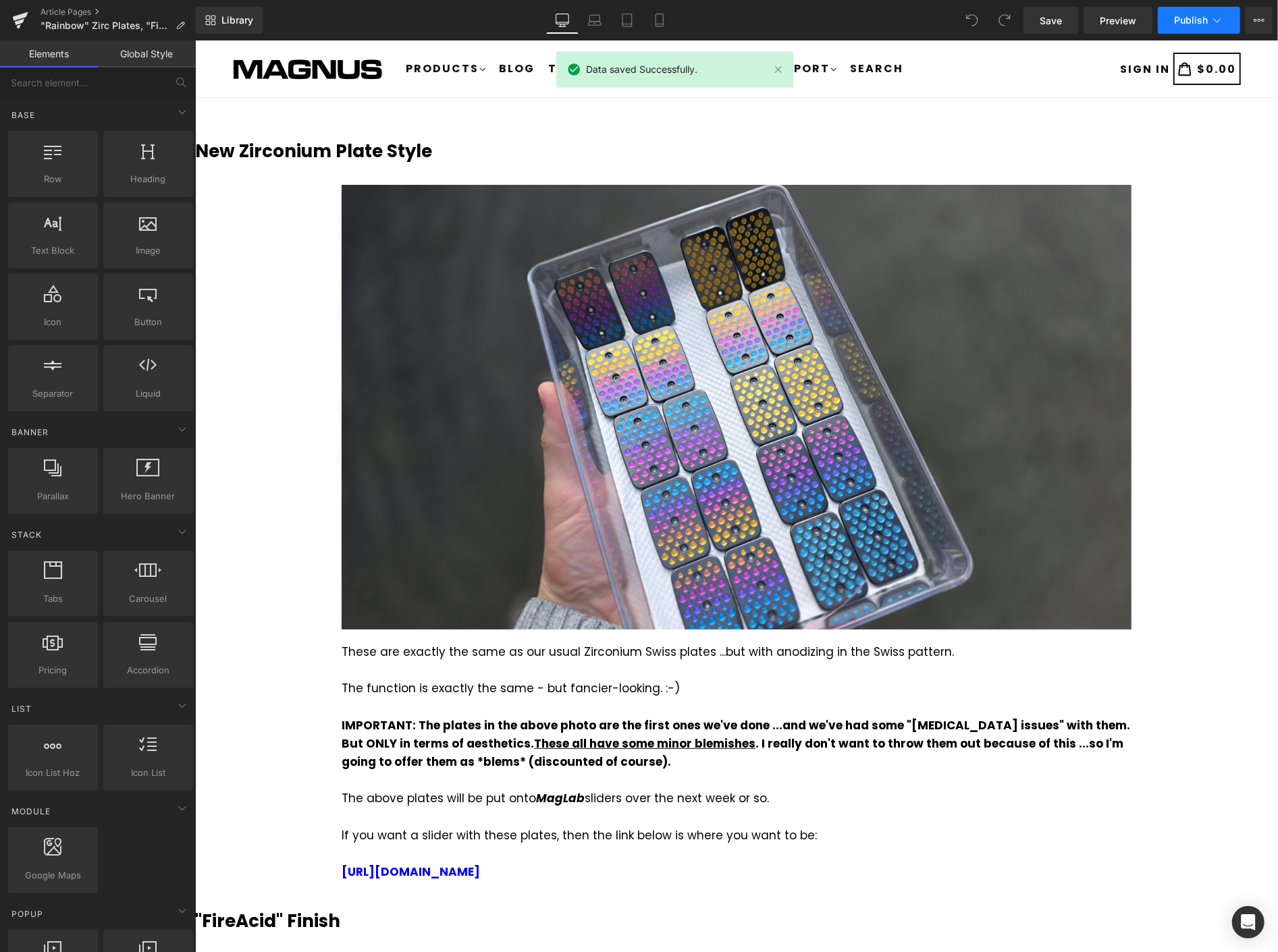
click at [1223, 14] on icon at bounding box center [1217, 20] width 14 height 14
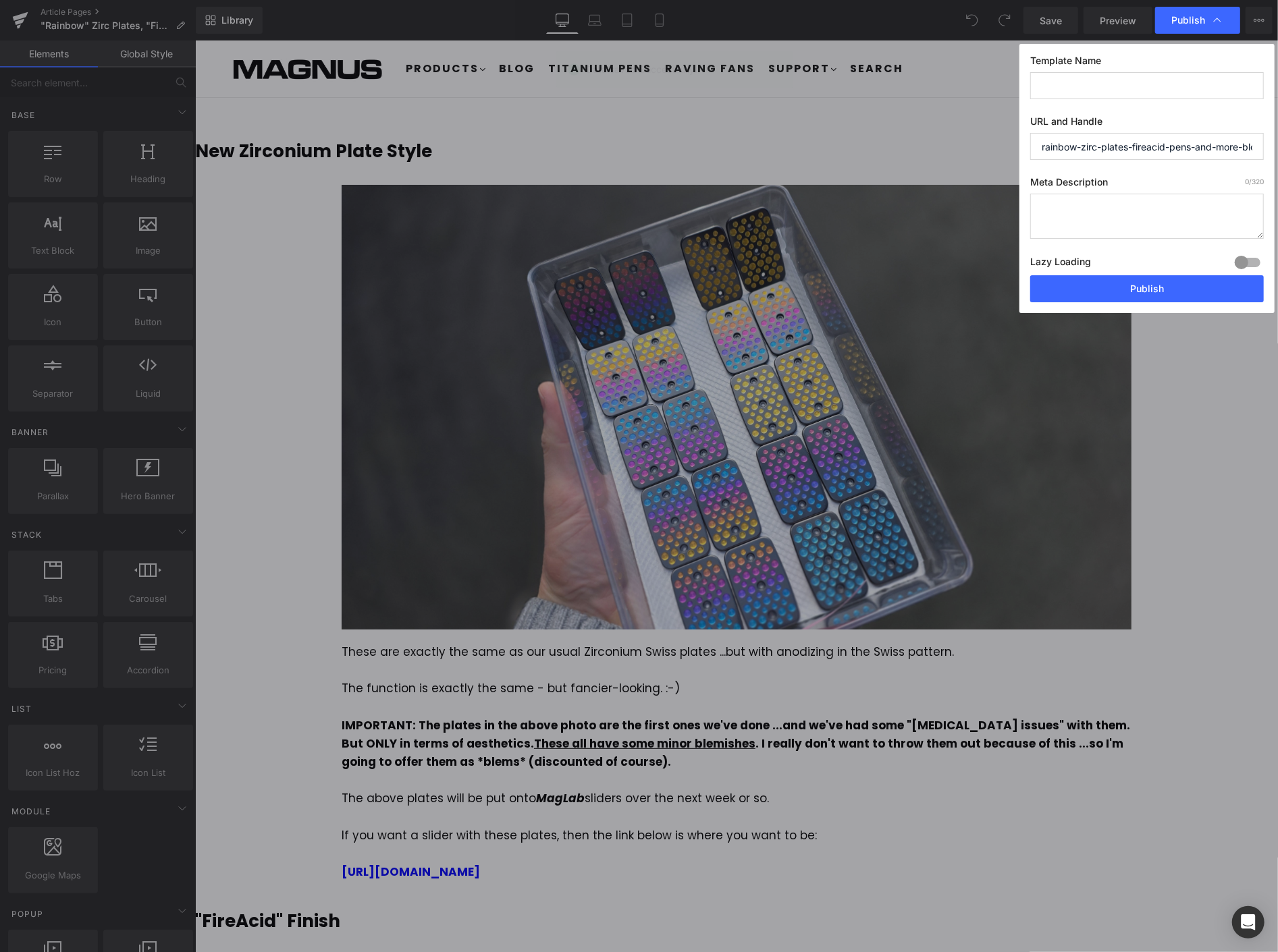
click at [1171, 152] on input "rainbow-zirc-plates-fireacid-pens-and-more-blog-post" at bounding box center [1146, 146] width 233 height 27
click at [1191, 151] on input "rainbow-zirc-plates-fireacid-pens-and-more-blog-post" at bounding box center [1146, 146] width 233 height 27
click at [1166, 287] on button "Publish" at bounding box center [1146, 289] width 233 height 27
